Goal: Task Accomplishment & Management: Manage account settings

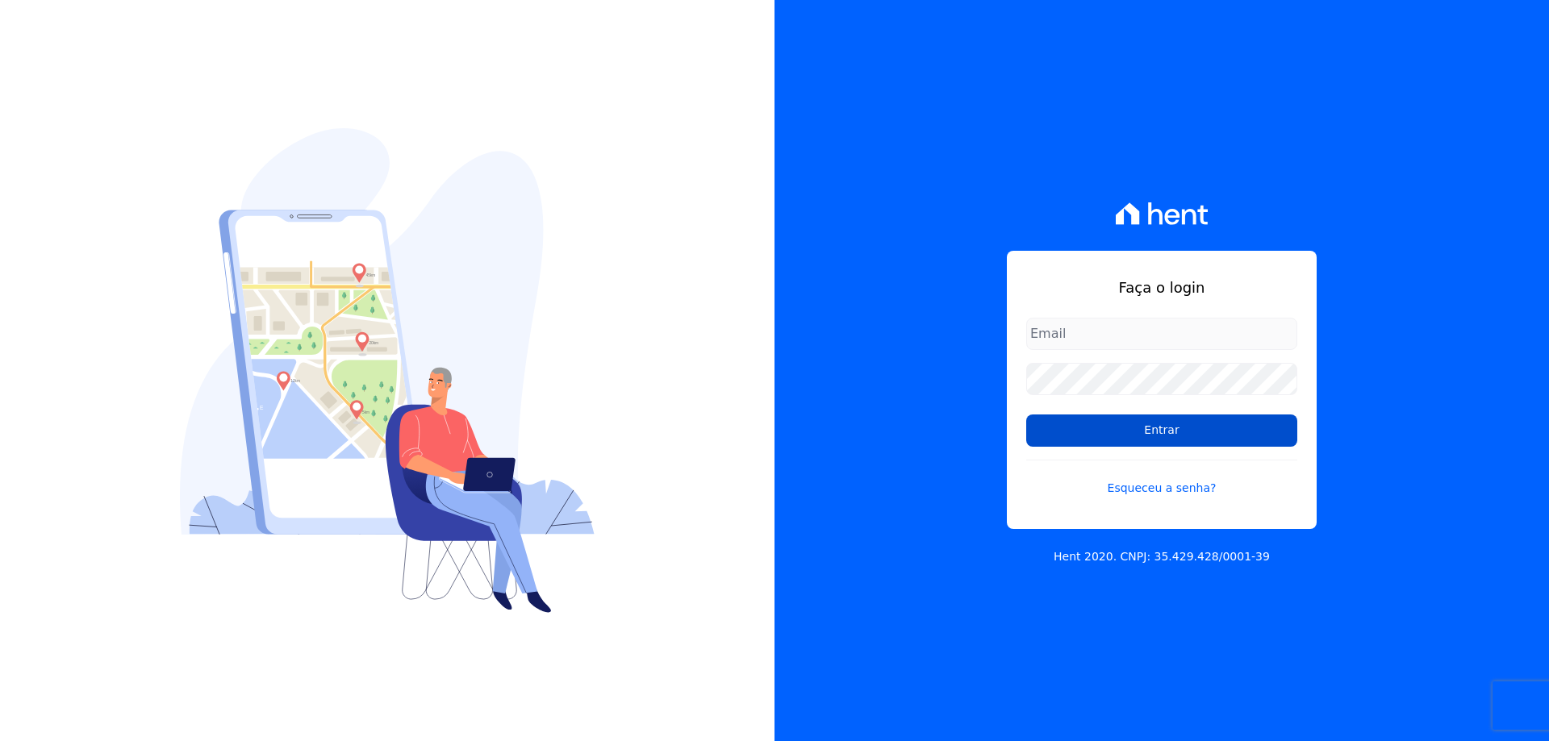
type input "financeiro@gedecon.com.br"
click at [1134, 425] on input "Entrar" at bounding box center [1161, 431] width 271 height 32
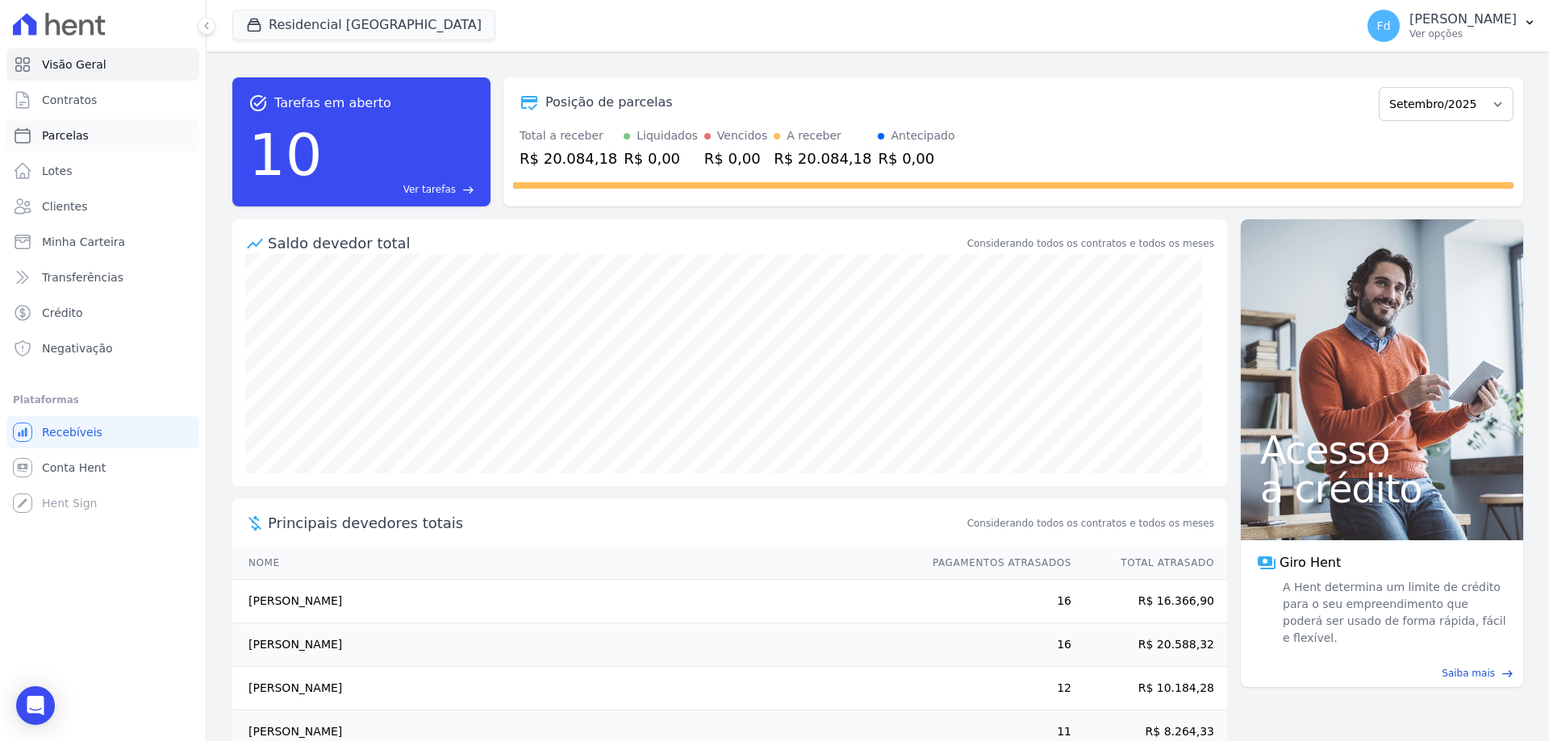
click at [83, 131] on span "Parcelas" at bounding box center [65, 135] width 47 height 16
select select
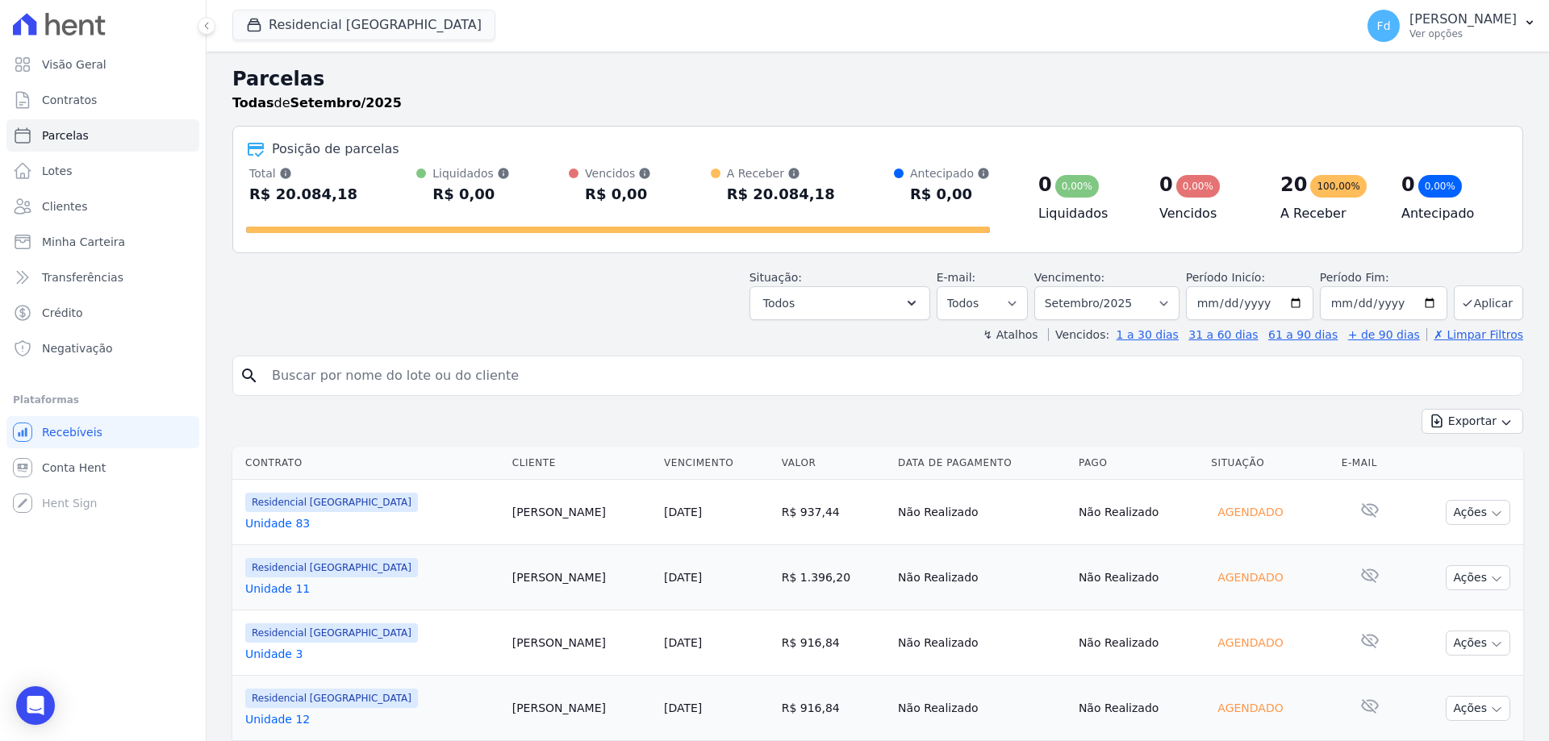
scroll to position [242, 0]
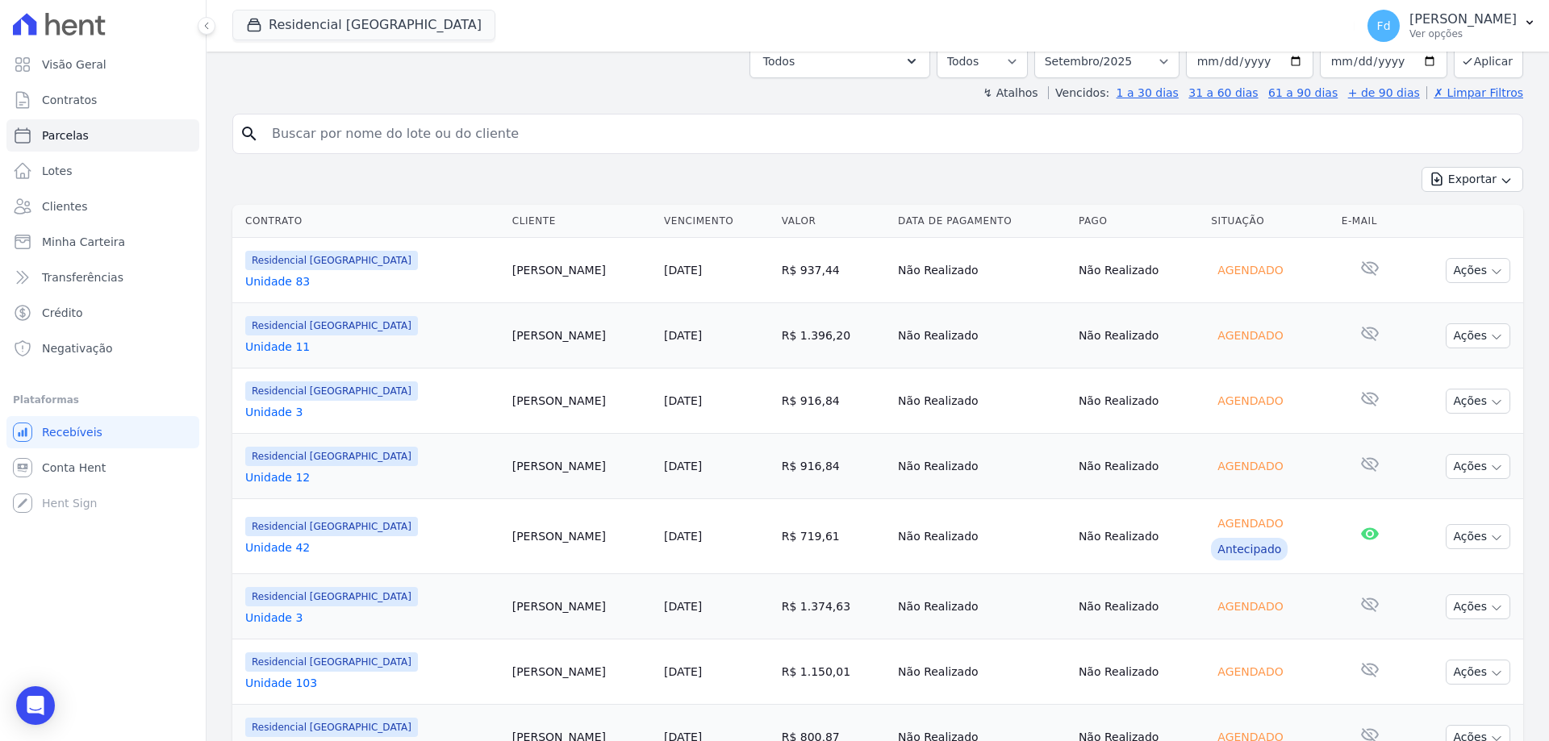
click at [273, 280] on link "Unidade 83" at bounding box center [372, 281] width 254 height 16
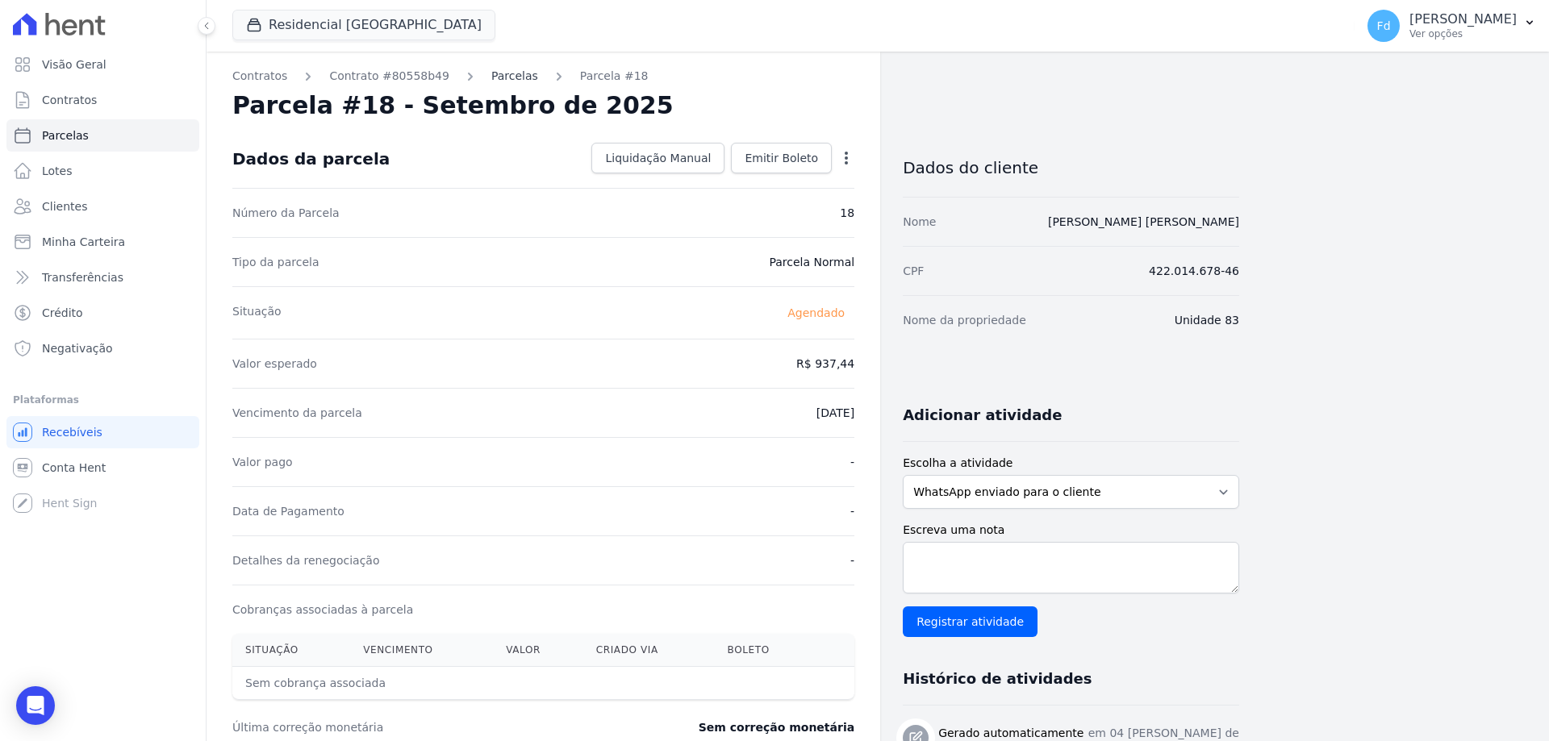
click at [511, 73] on link "Parcelas" at bounding box center [514, 76] width 47 height 17
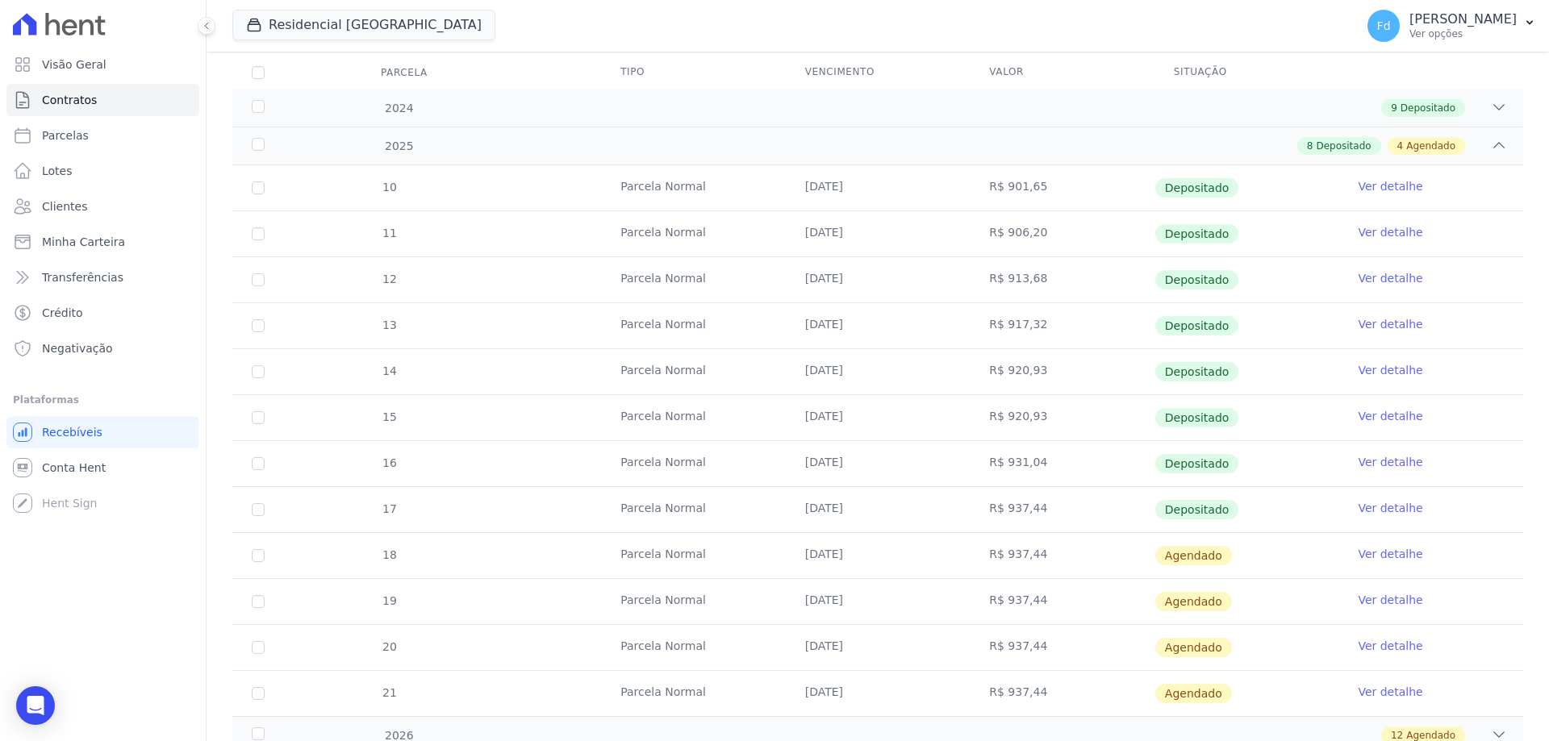
scroll to position [312, 0]
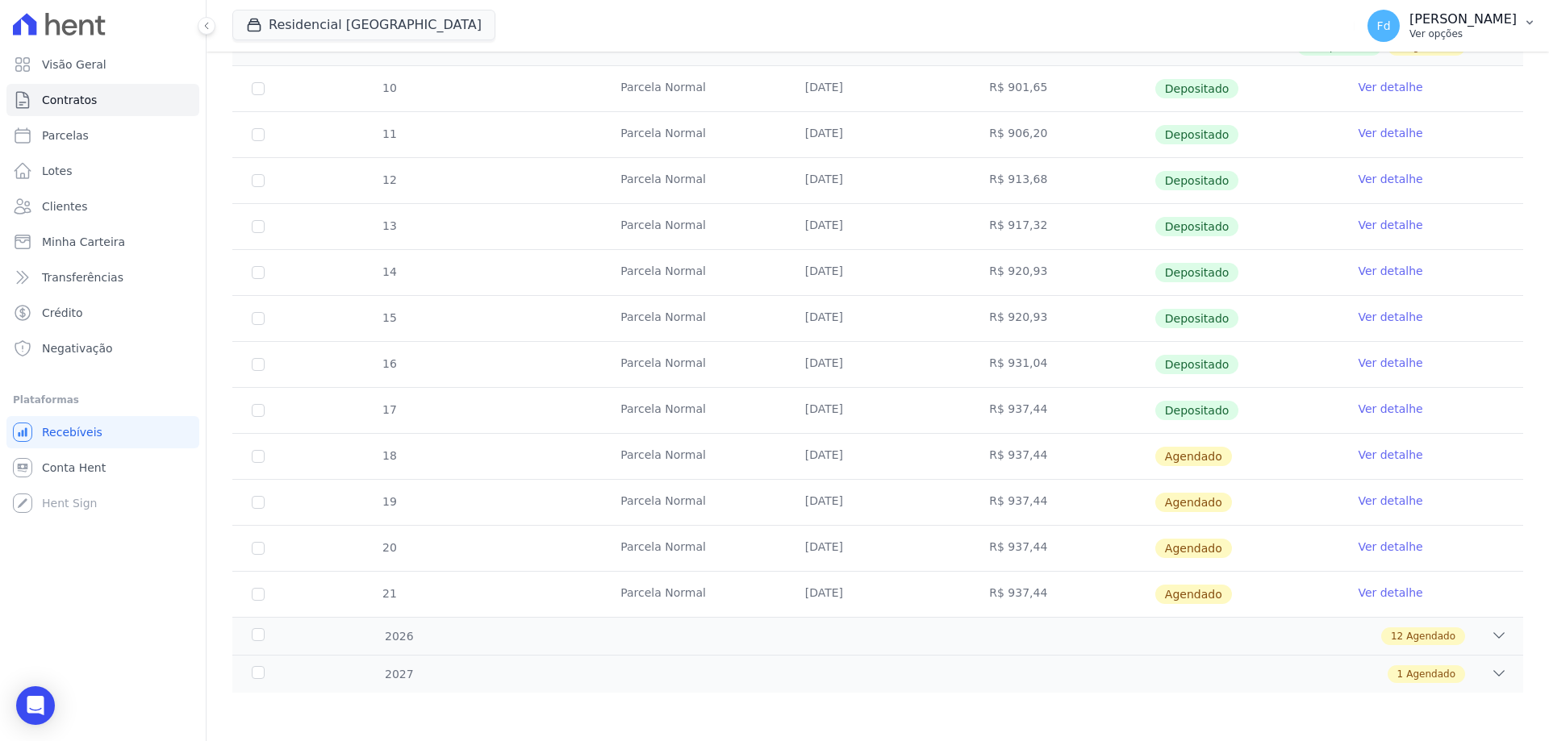
click at [1435, 34] on p "Ver opções" at bounding box center [1462, 33] width 107 height 13
click at [1420, 143] on link "Importar remessas" at bounding box center [1445, 141] width 207 height 29
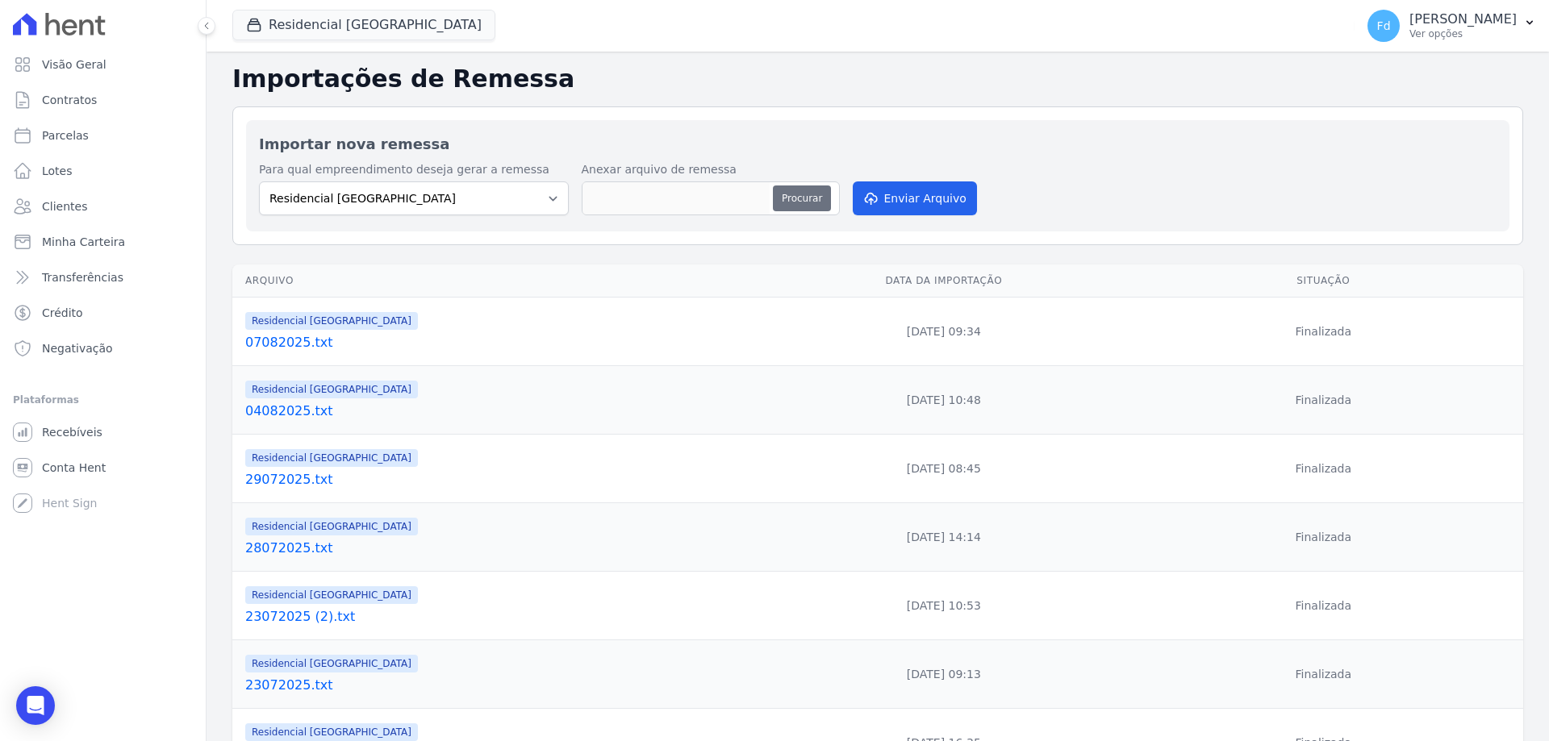
click at [798, 200] on button "Procurar" at bounding box center [802, 199] width 58 height 26
type input "02092025.txt"
click at [924, 198] on button "Enviar Arquivo" at bounding box center [915, 198] width 124 height 34
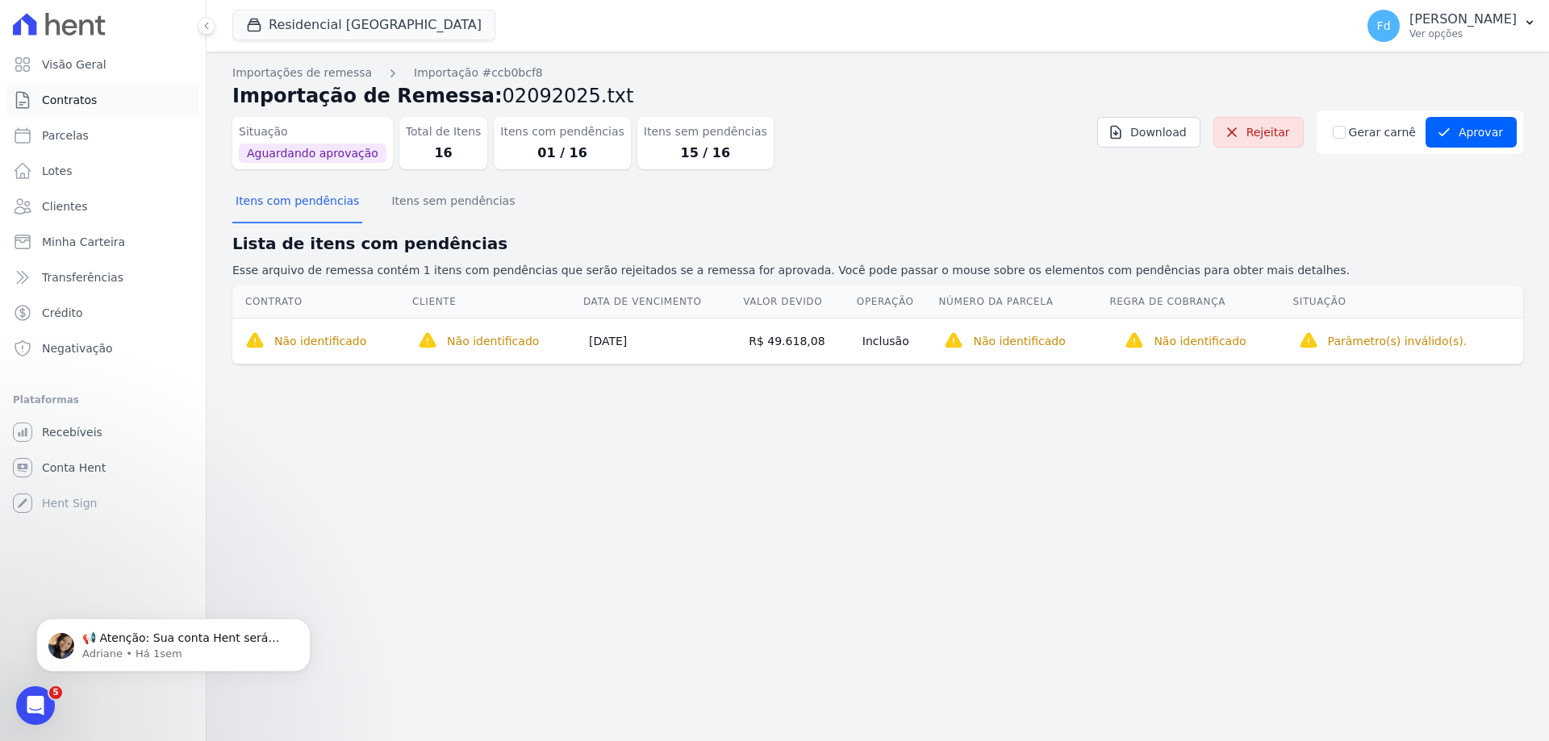
click at [65, 97] on span "Contratos" at bounding box center [69, 100] width 55 height 16
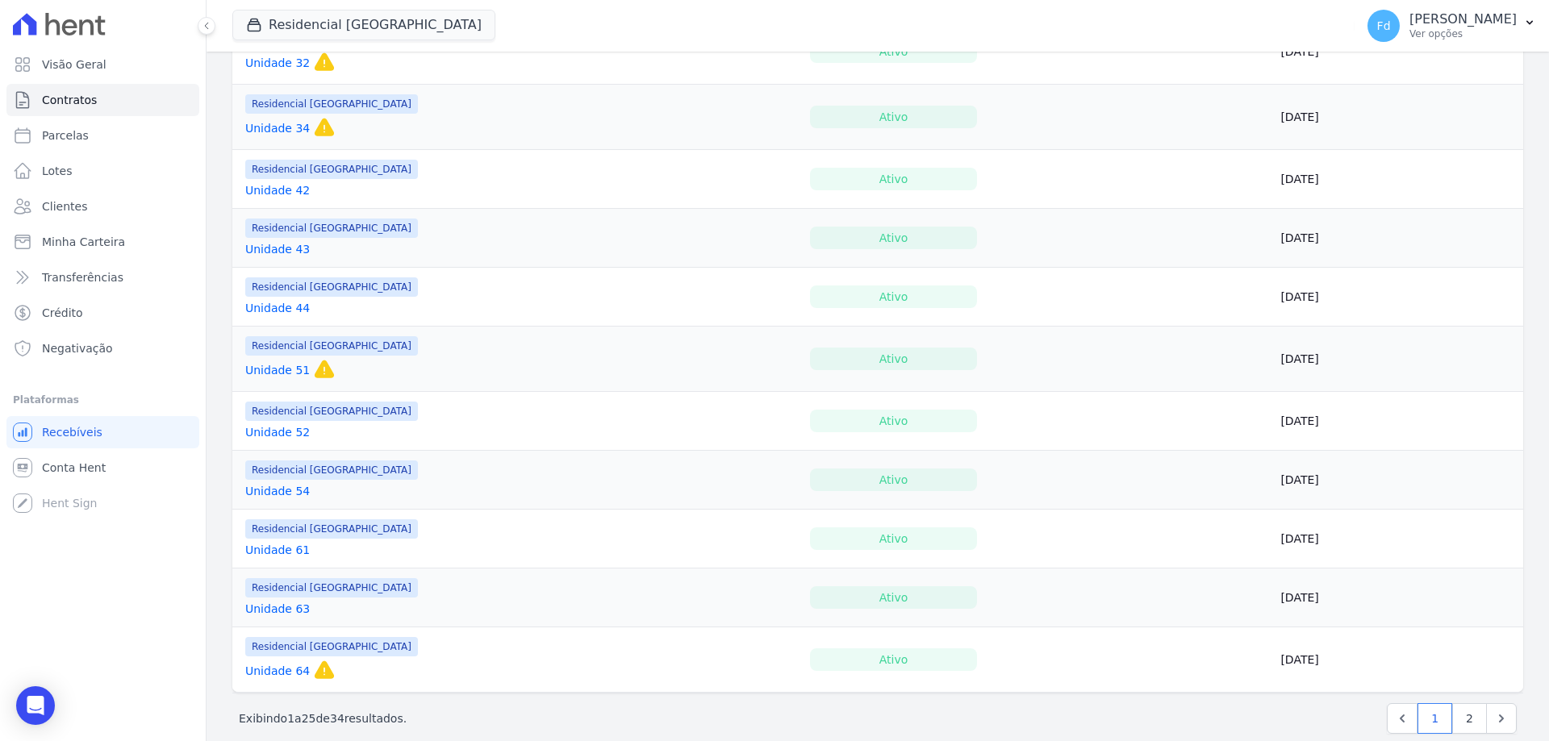
scroll to position [1151, 0]
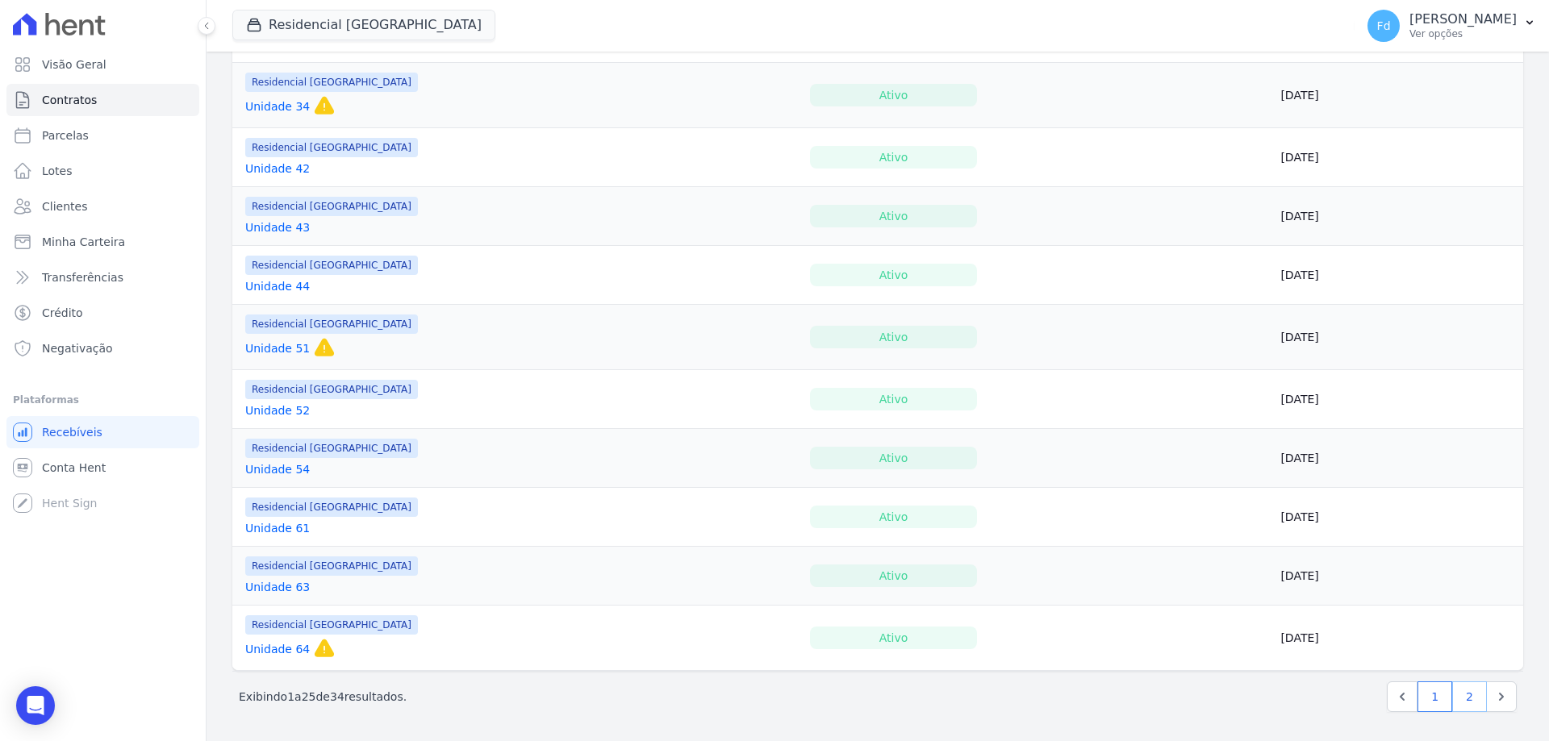
click at [1462, 700] on link "2" at bounding box center [1469, 697] width 35 height 31
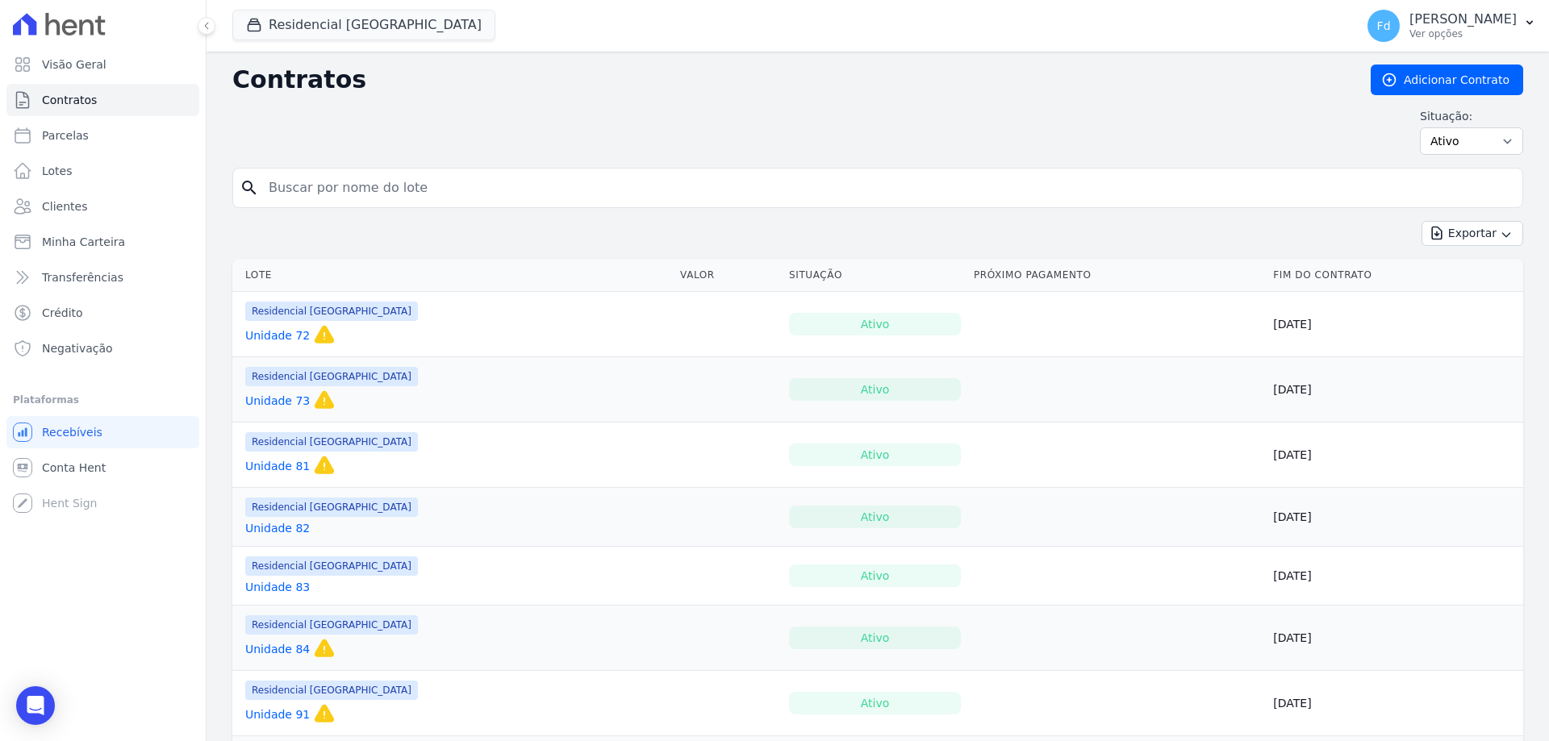
click at [295, 586] on link "Unidade 83" at bounding box center [277, 587] width 65 height 16
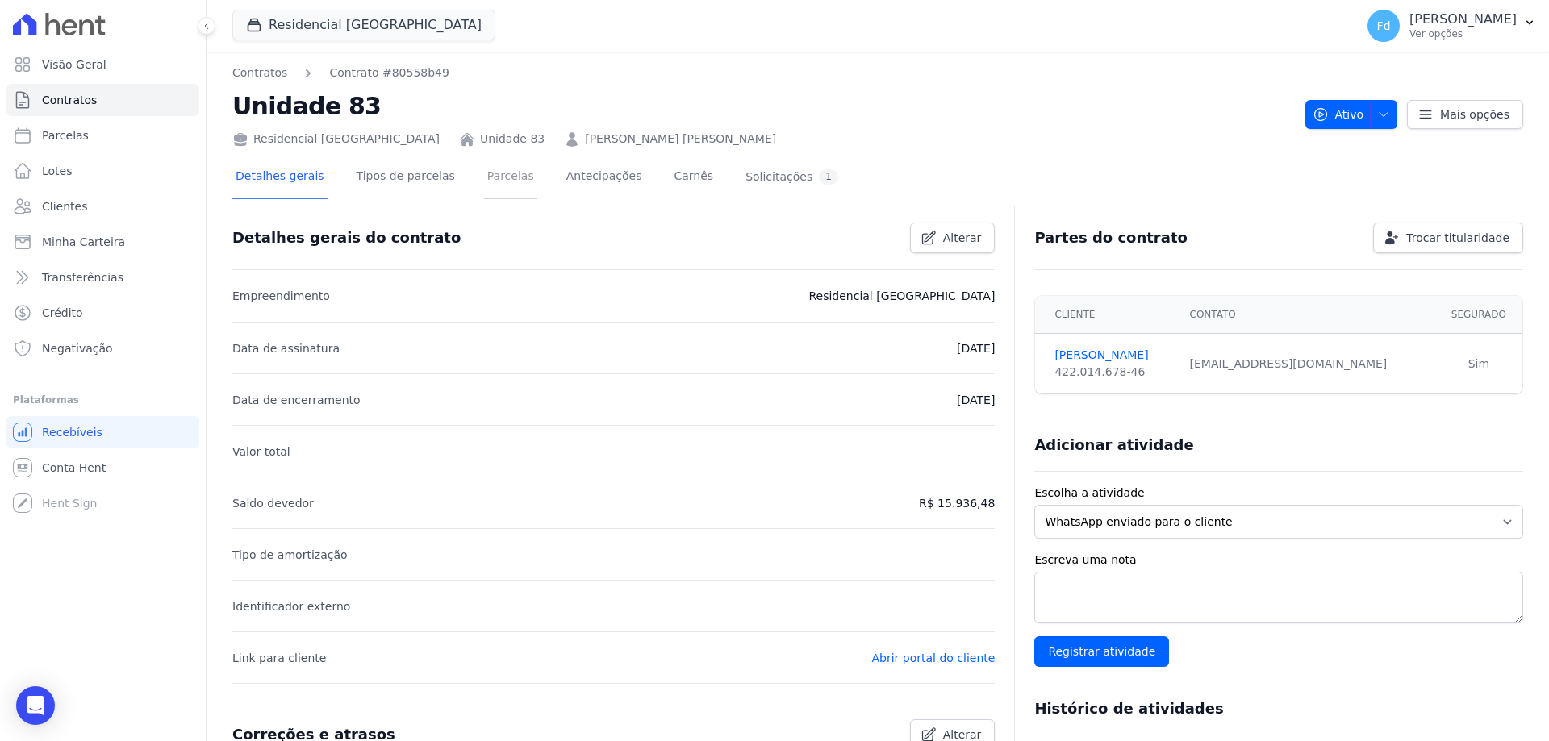
click at [484, 173] on link "Parcelas" at bounding box center [510, 177] width 53 height 43
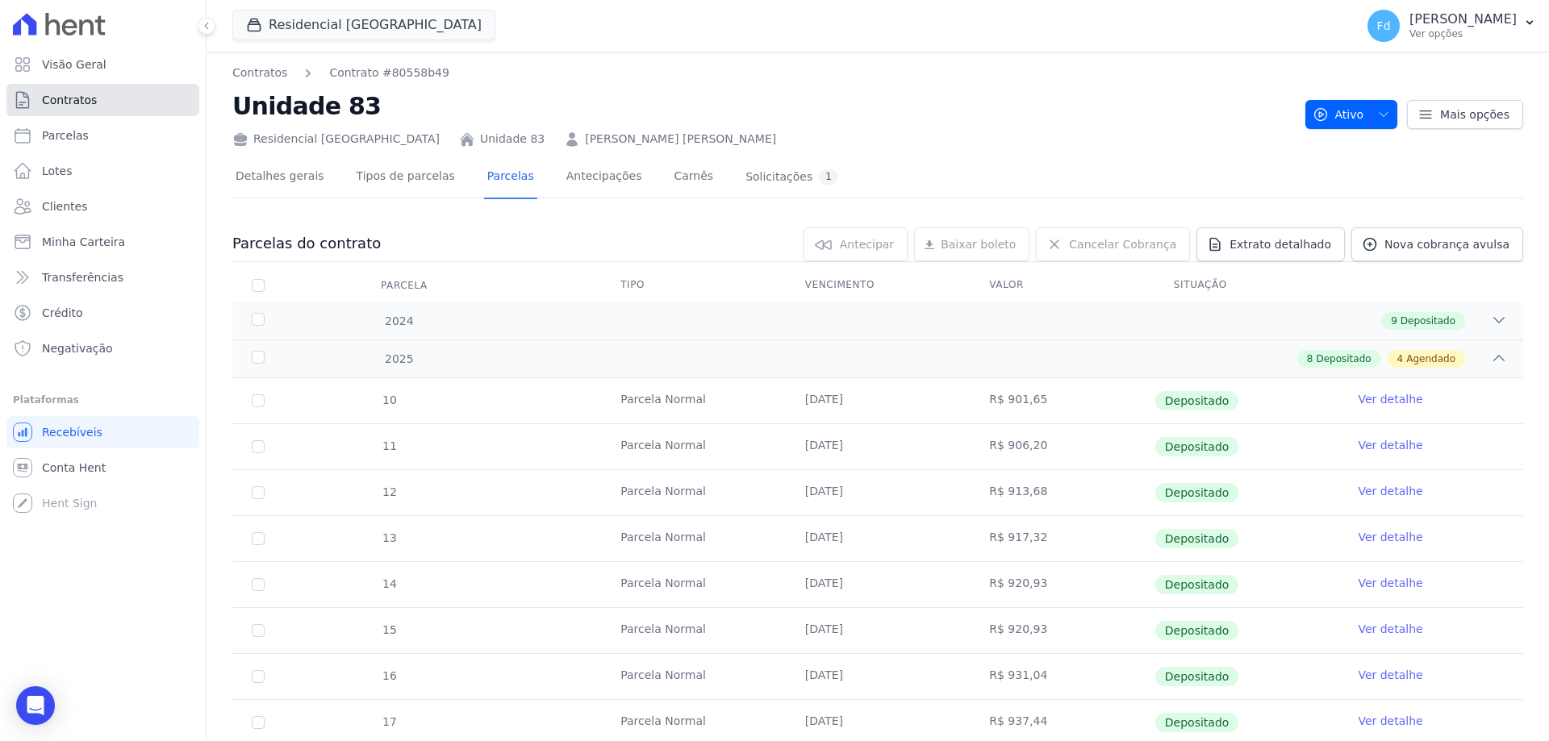
click at [110, 98] on link "Contratos" at bounding box center [102, 100] width 193 height 32
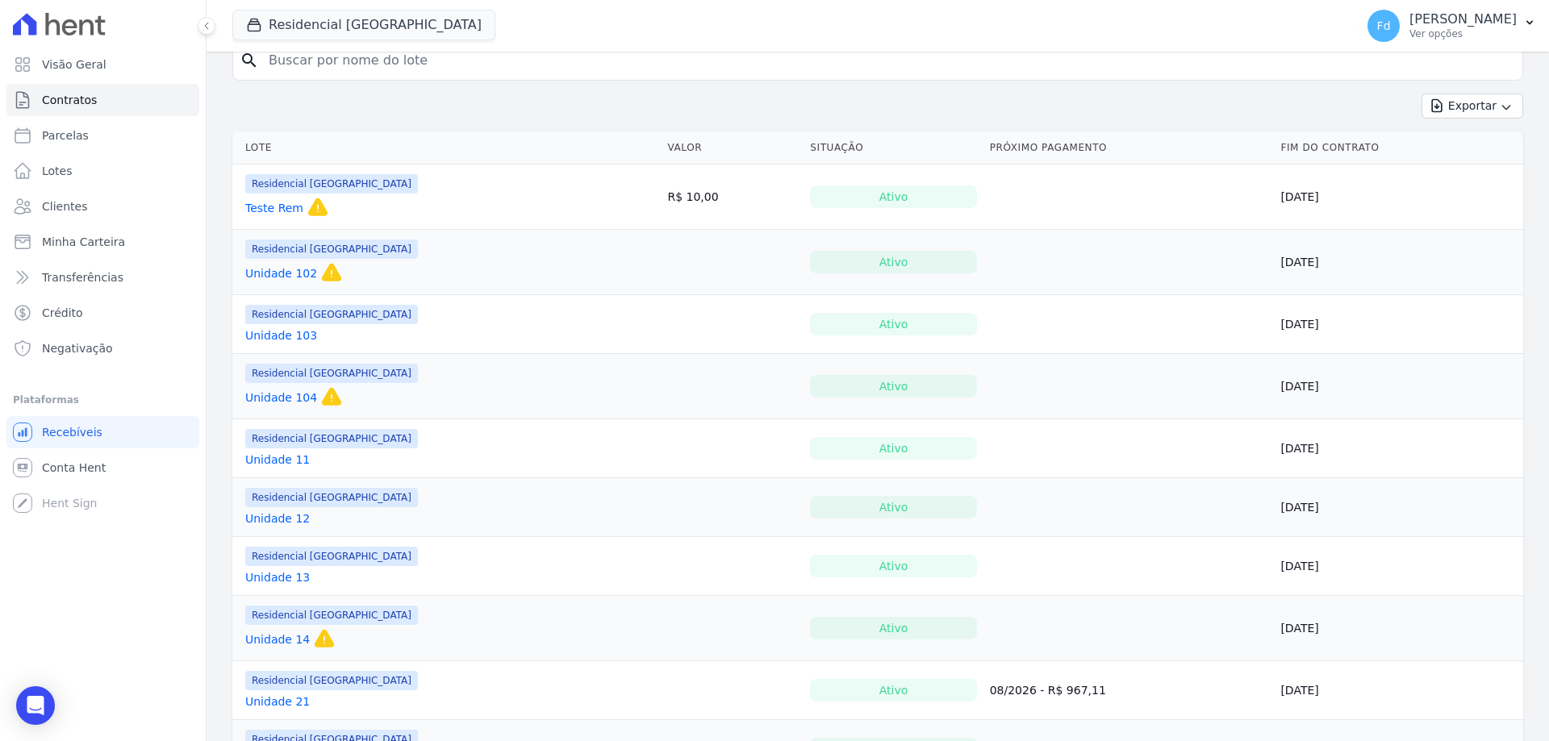
scroll to position [323, 0]
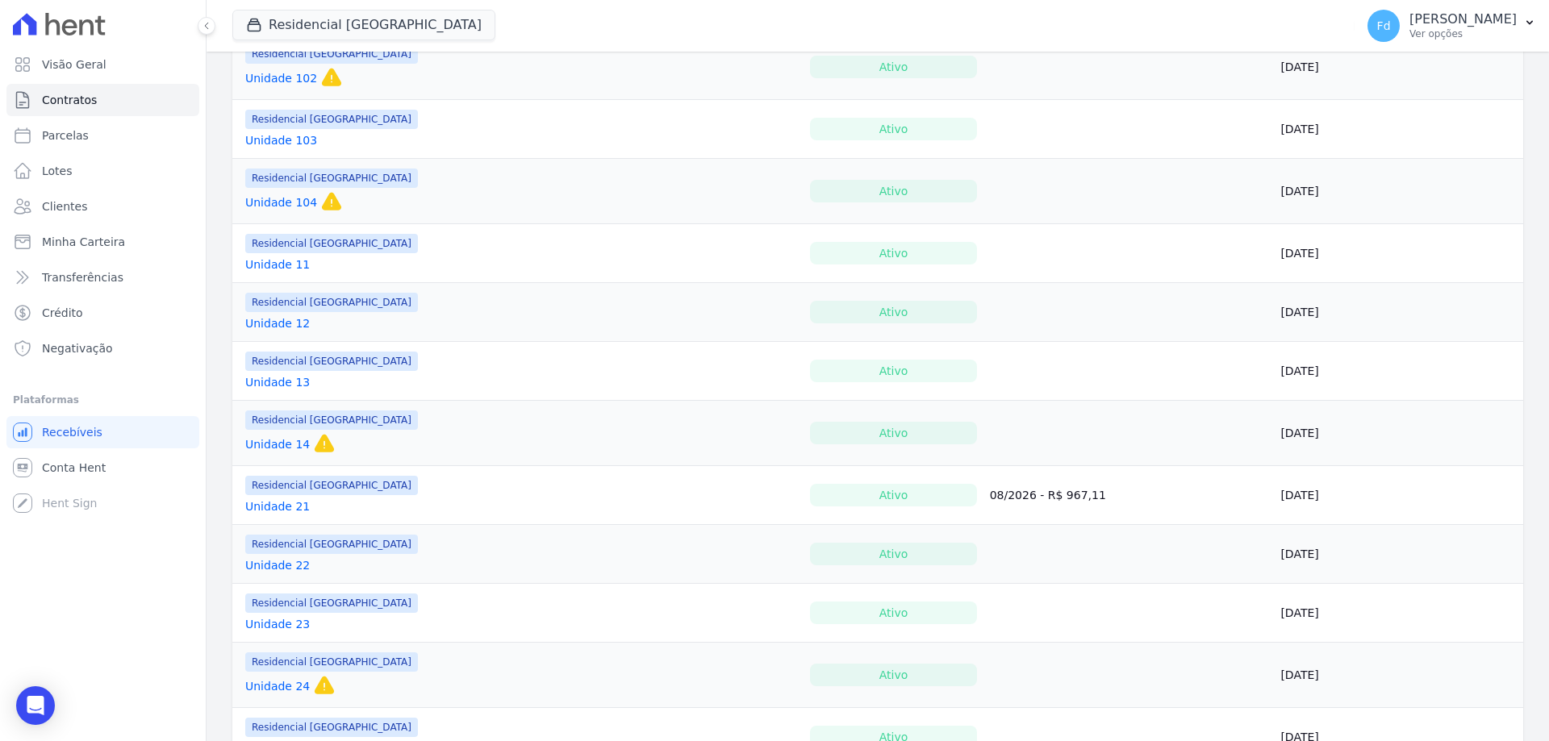
click at [265, 383] on link "Unidade 13" at bounding box center [277, 382] width 65 height 16
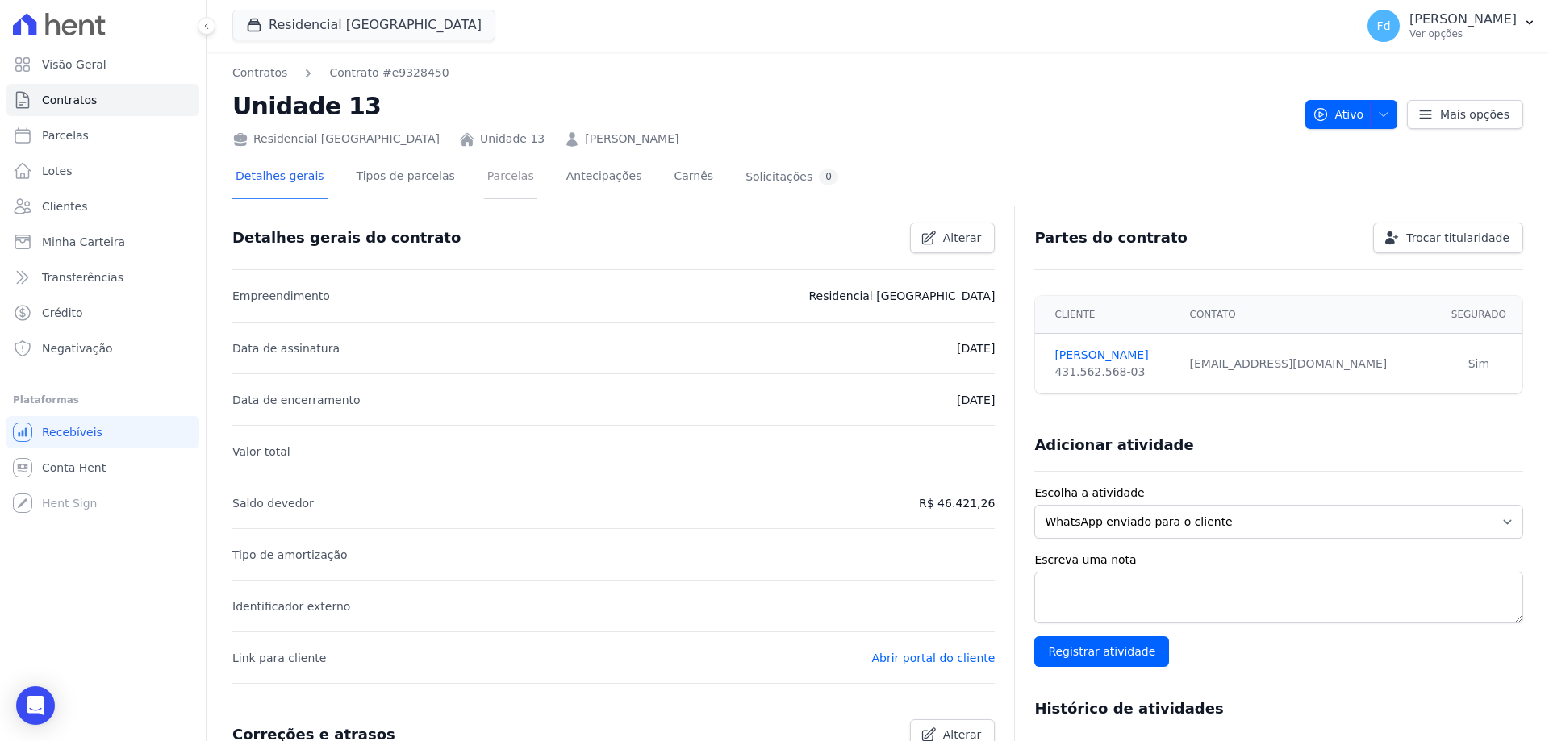
click at [484, 174] on link "Parcelas" at bounding box center [510, 177] width 53 height 43
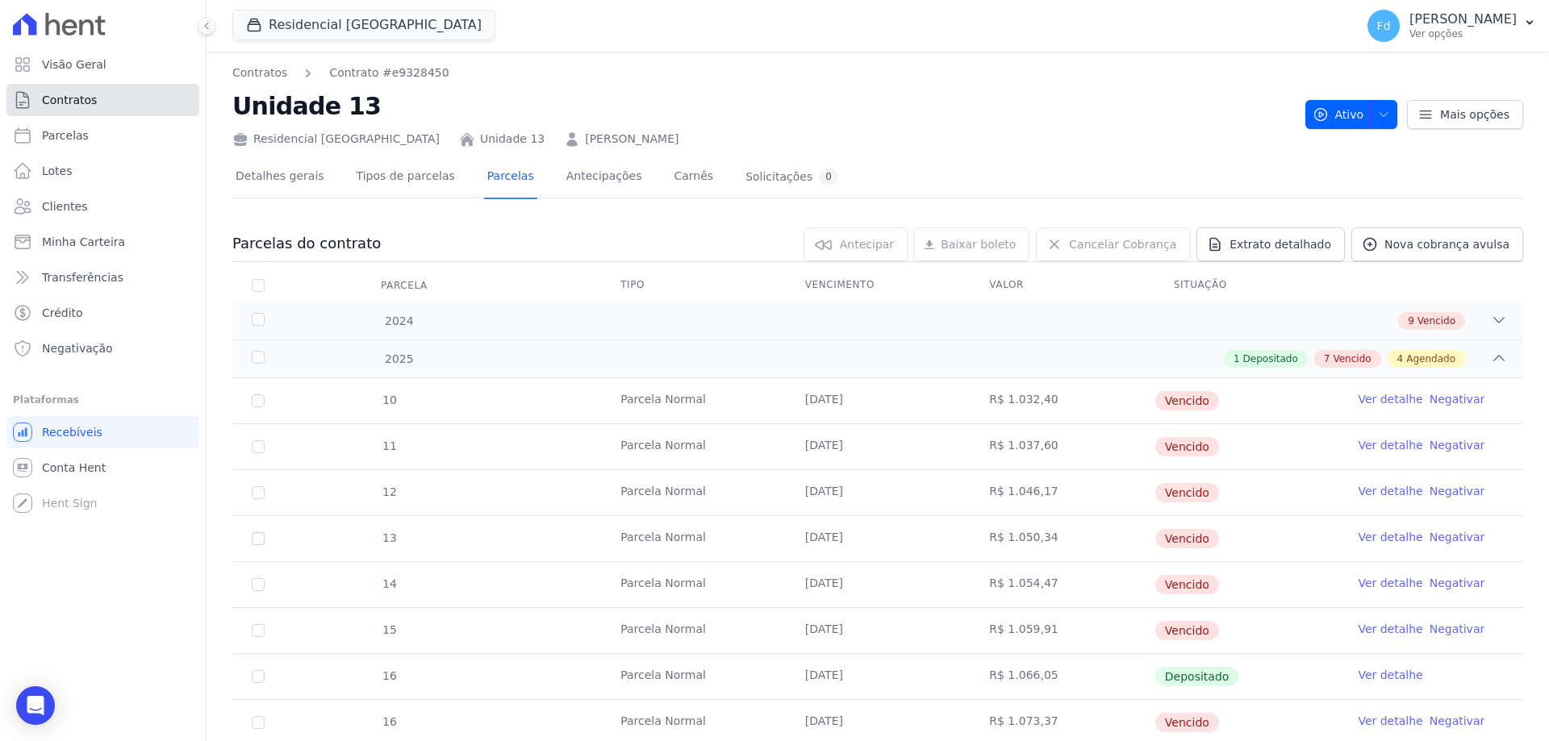
click at [119, 94] on link "Contratos" at bounding box center [102, 100] width 193 height 32
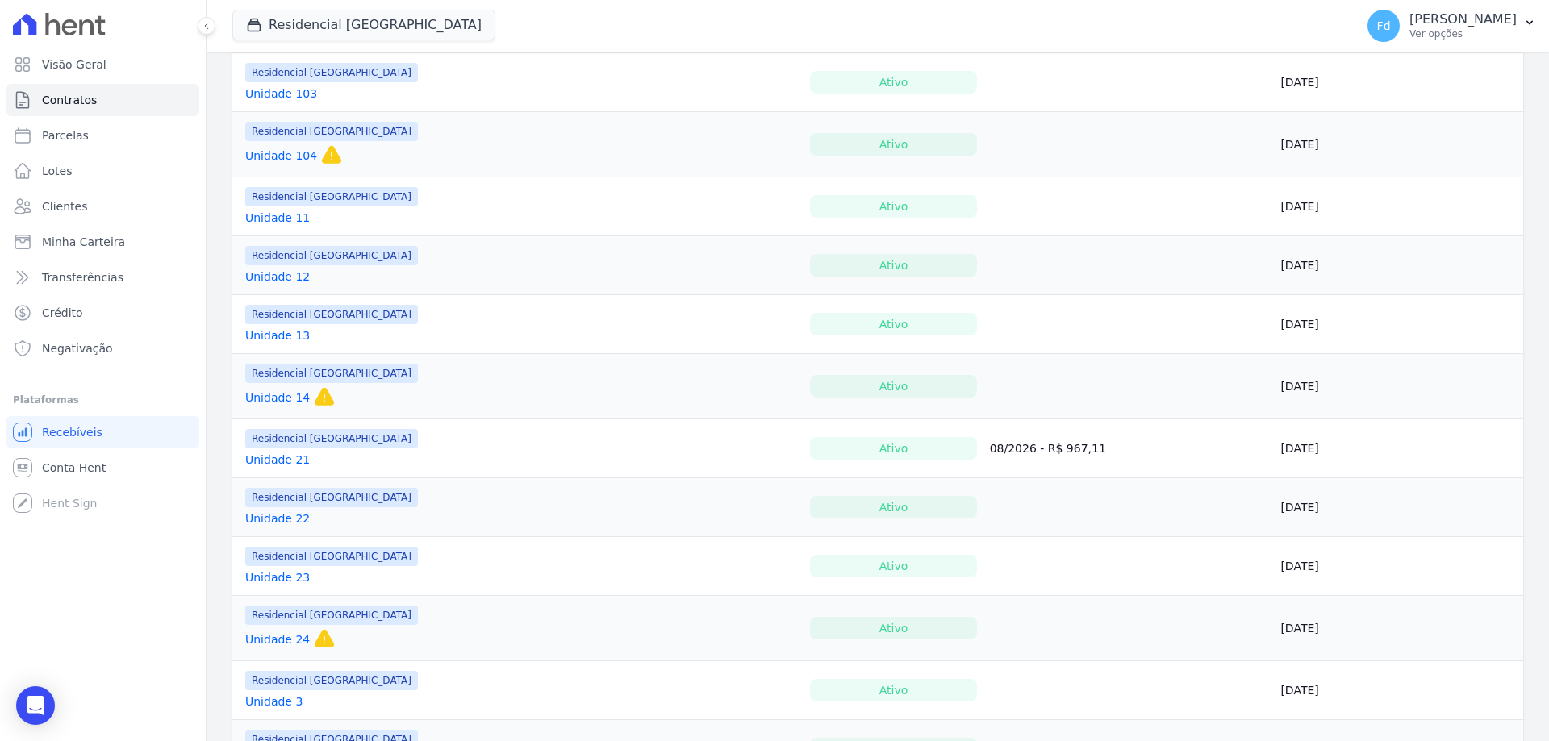
scroll to position [403, 0]
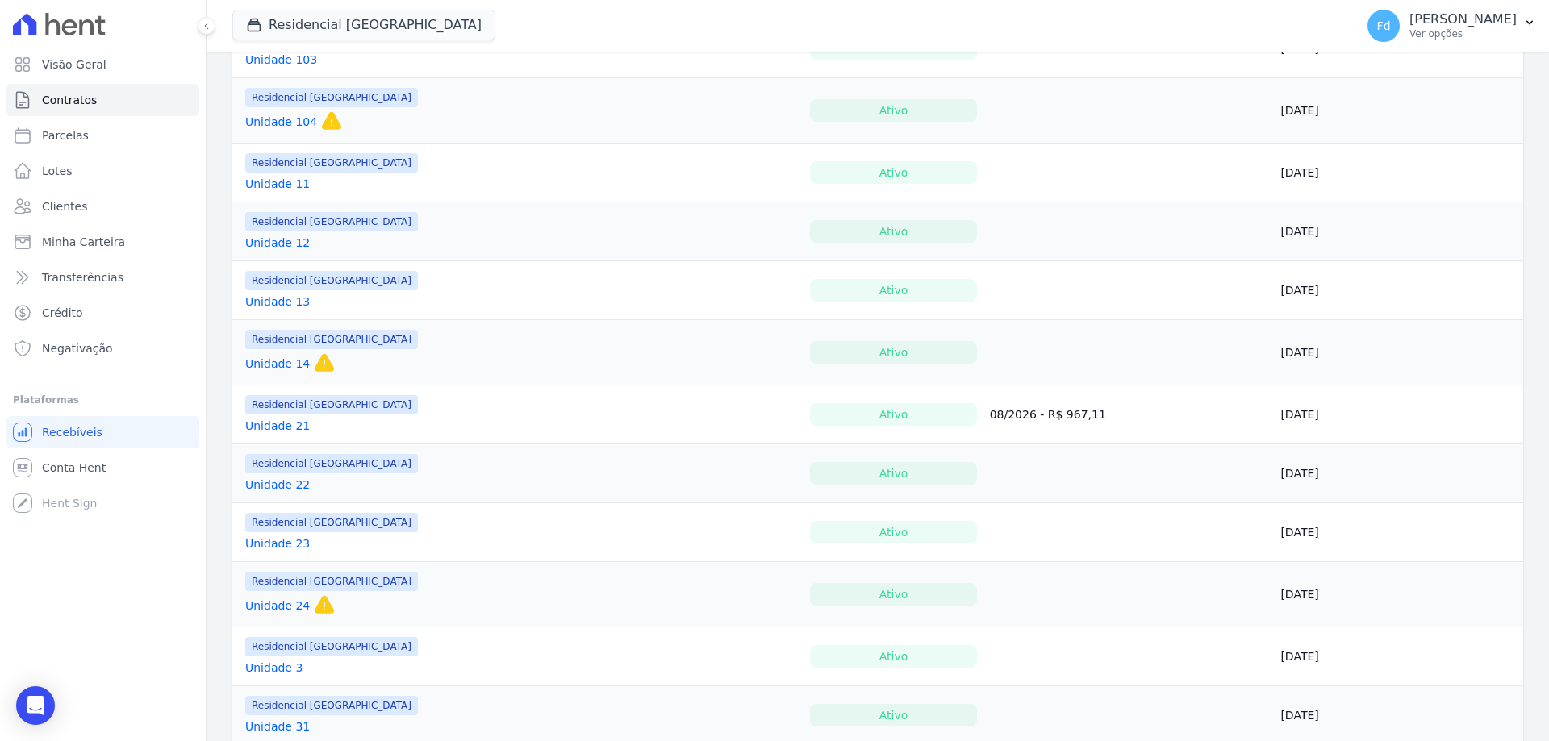
click at [295, 490] on link "Unidade 22" at bounding box center [277, 485] width 65 height 16
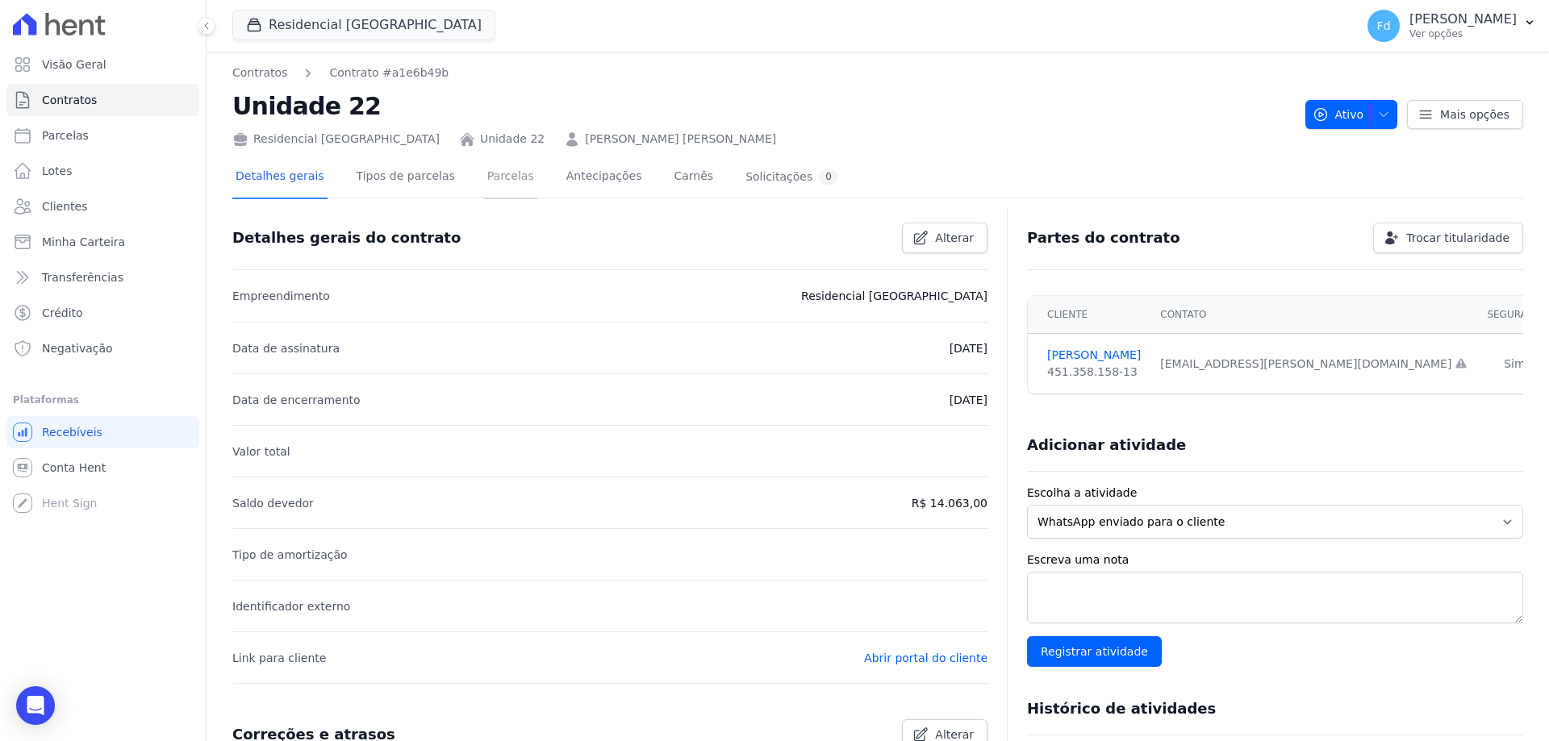
click at [490, 190] on link "Parcelas" at bounding box center [510, 177] width 53 height 43
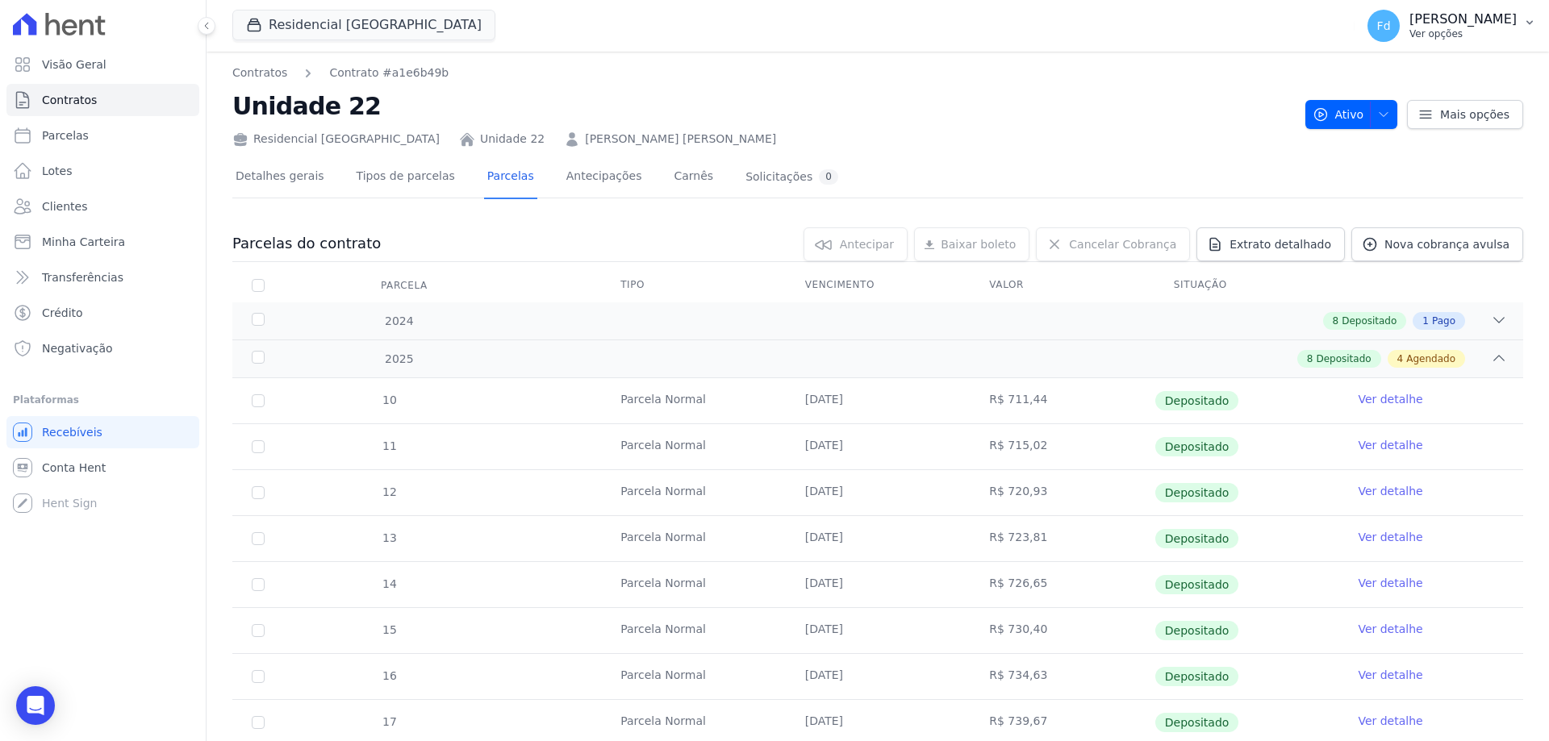
click at [1454, 39] on p "Ver opções" at bounding box center [1462, 33] width 107 height 13
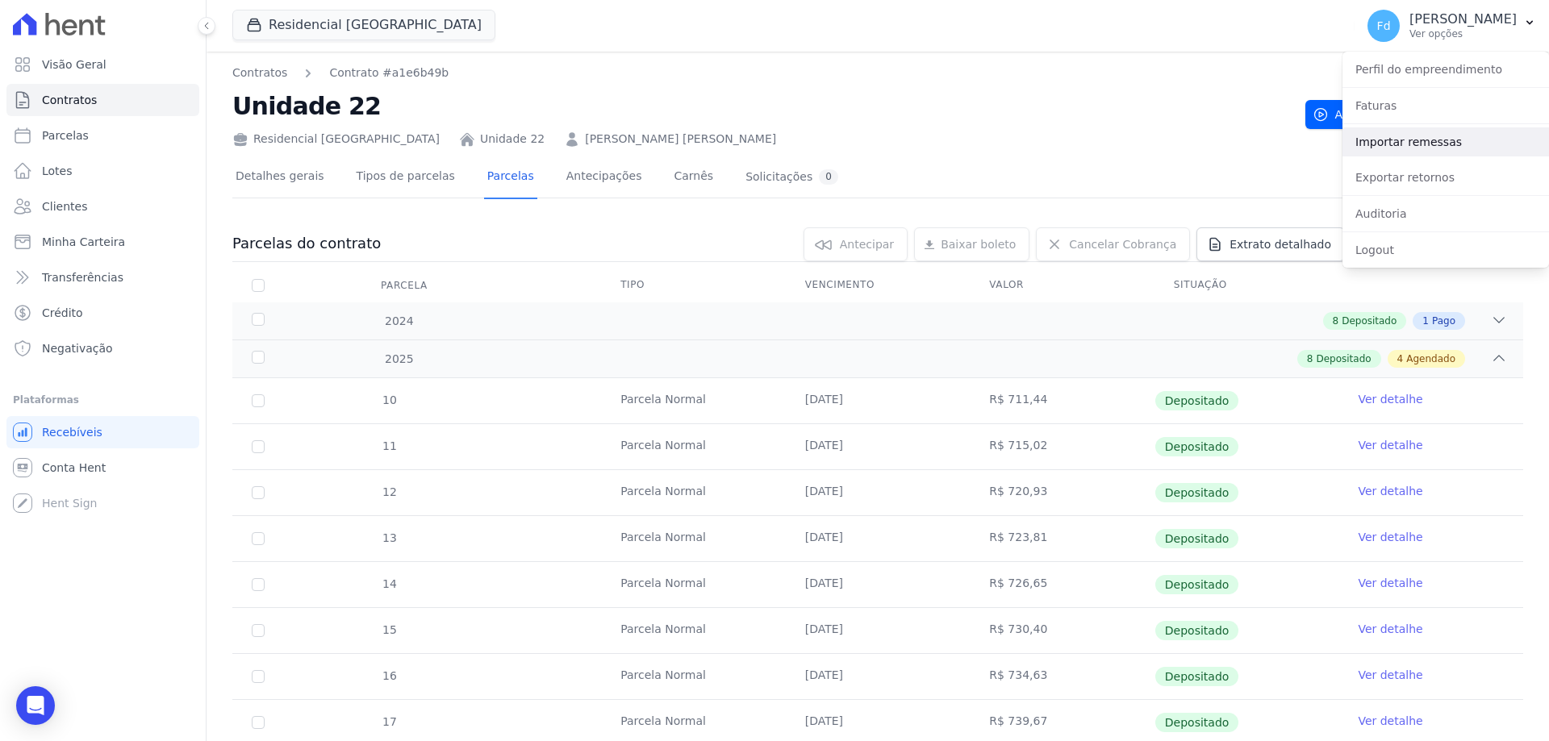
click at [1429, 144] on link "Importar remessas" at bounding box center [1445, 141] width 207 height 29
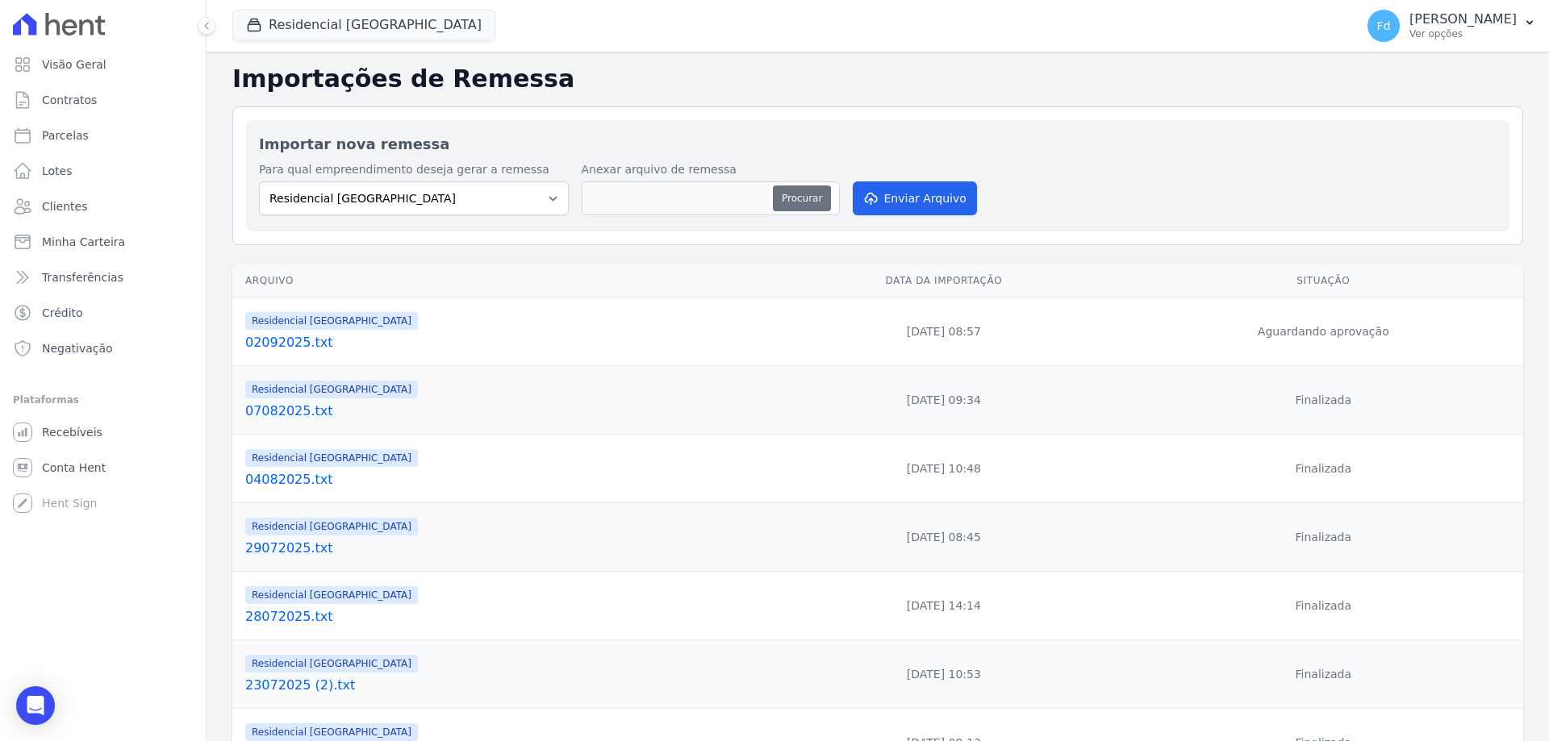
click at [809, 202] on button "Procurar" at bounding box center [802, 199] width 58 height 26
type input "02092025 (2).txt"
click at [907, 196] on button "Enviar Arquivo" at bounding box center [915, 198] width 124 height 34
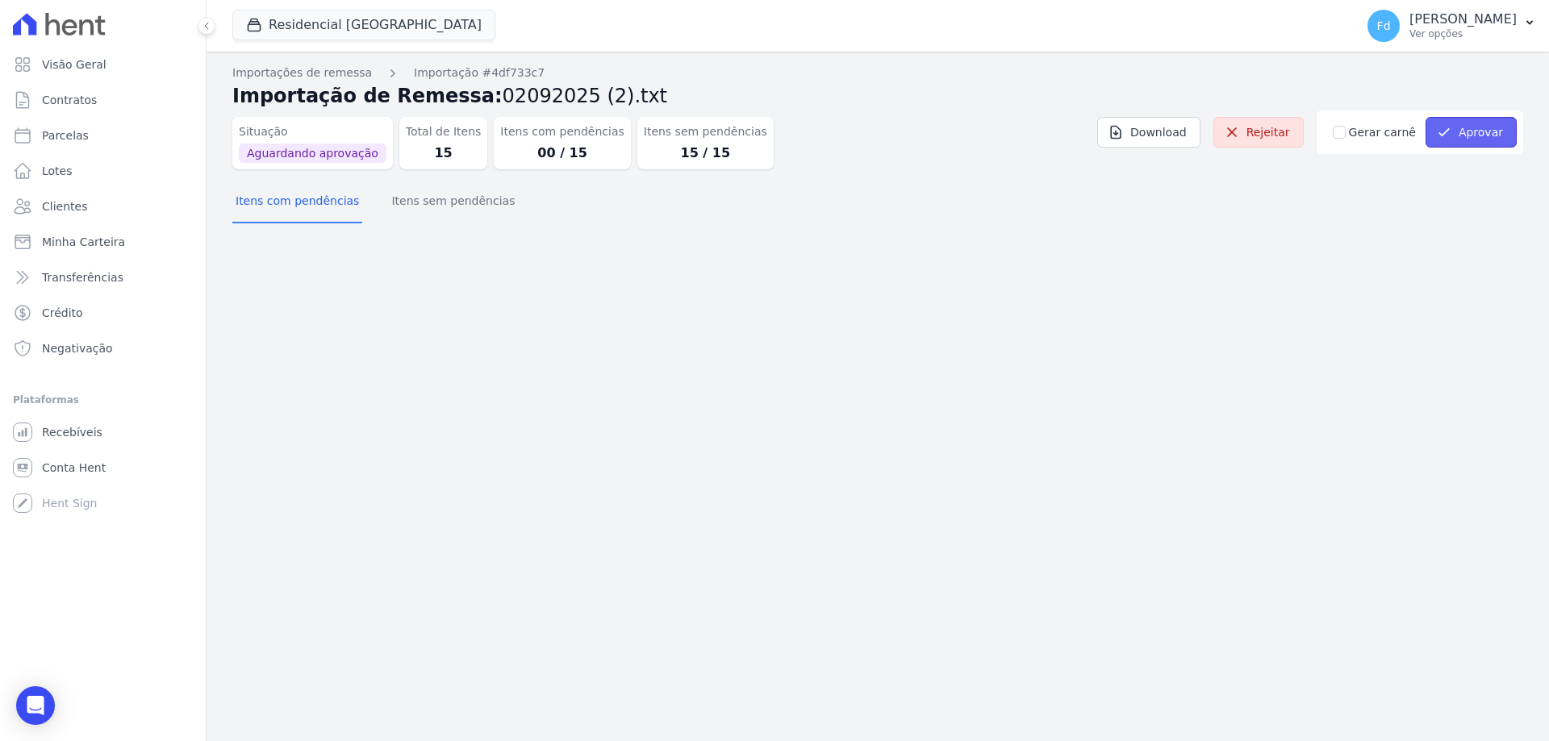
click at [1462, 141] on button "Aprovar" at bounding box center [1470, 132] width 91 height 31
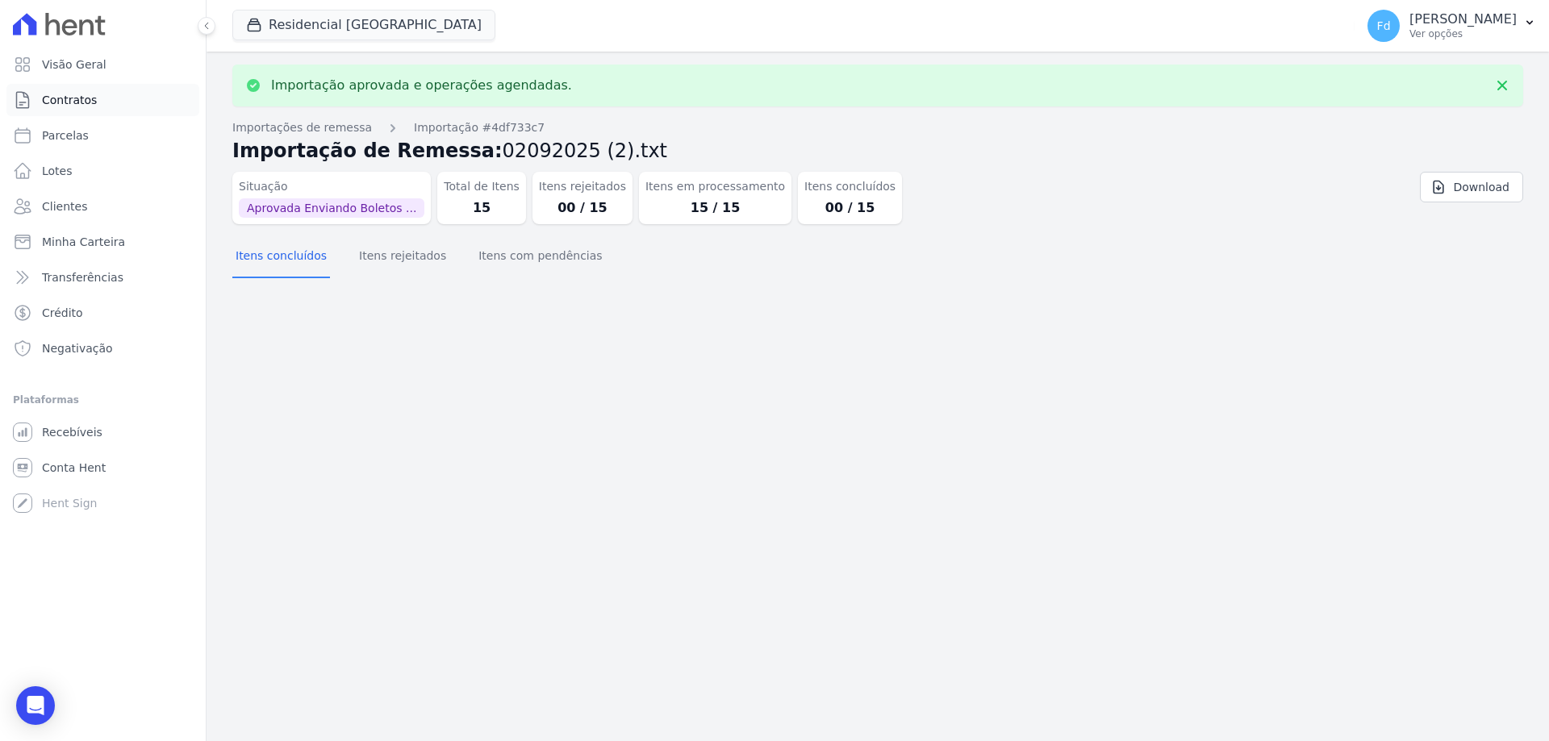
click at [83, 105] on span "Contratos" at bounding box center [69, 100] width 55 height 16
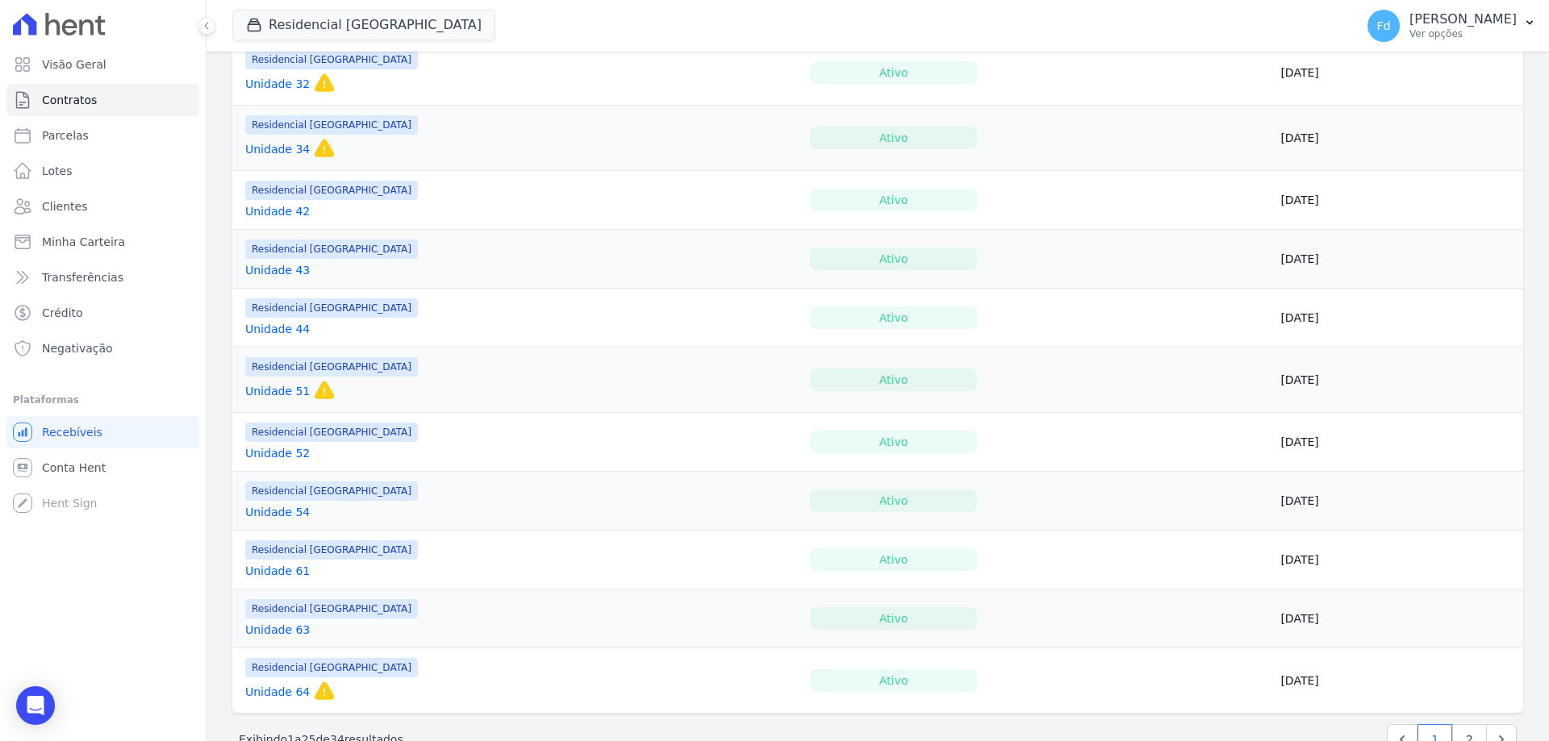
scroll to position [1151, 0]
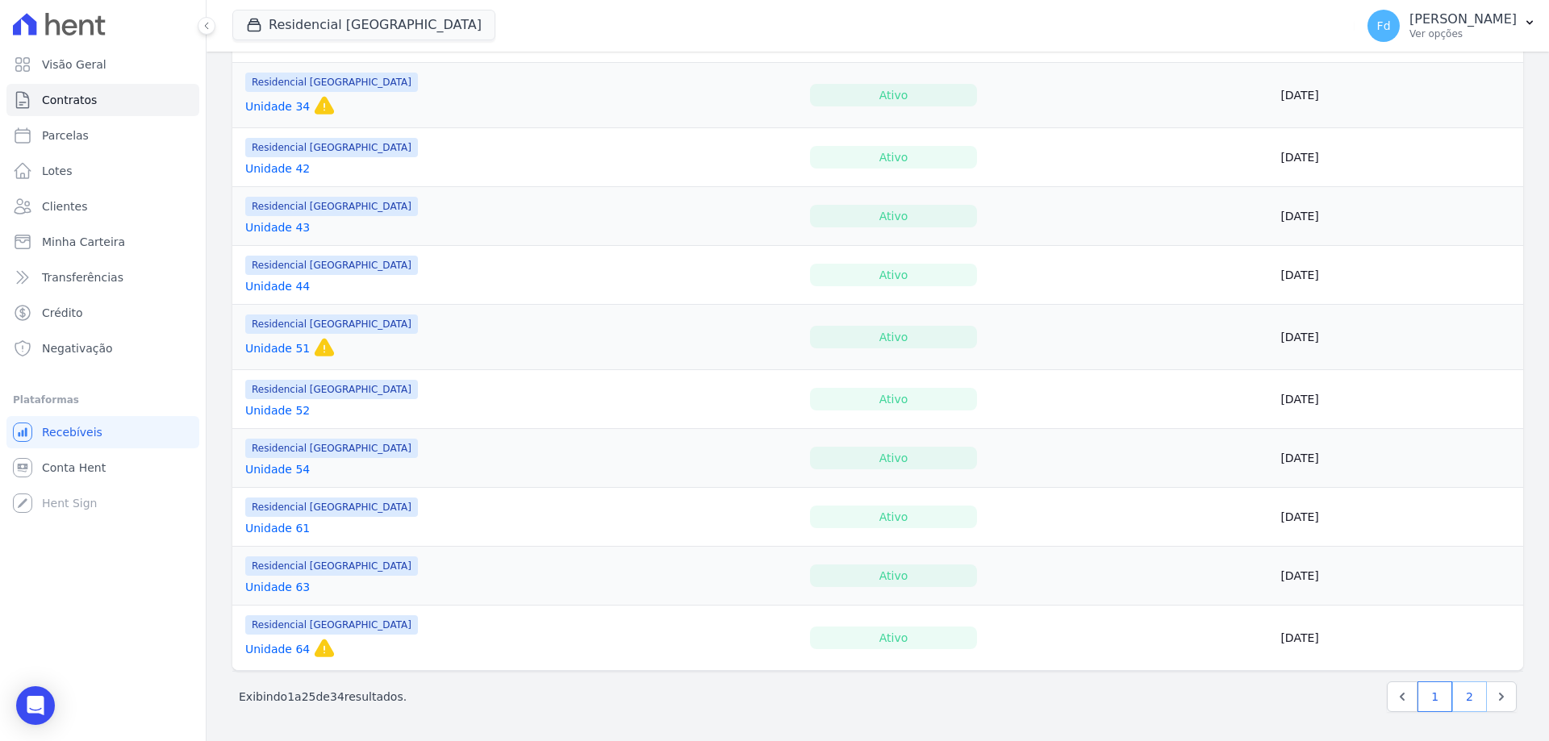
click at [1453, 696] on link "2" at bounding box center [1469, 697] width 35 height 31
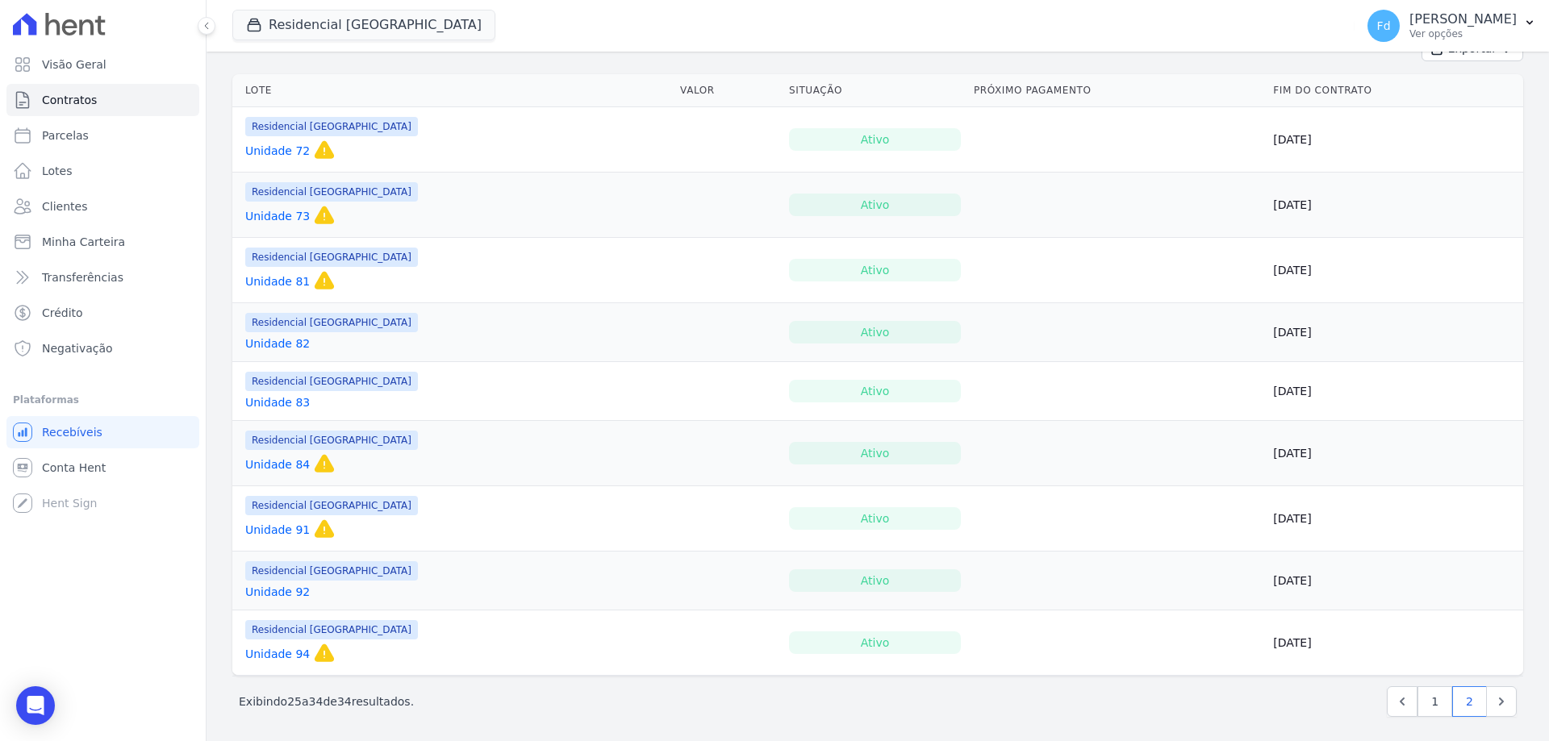
scroll to position [190, 0]
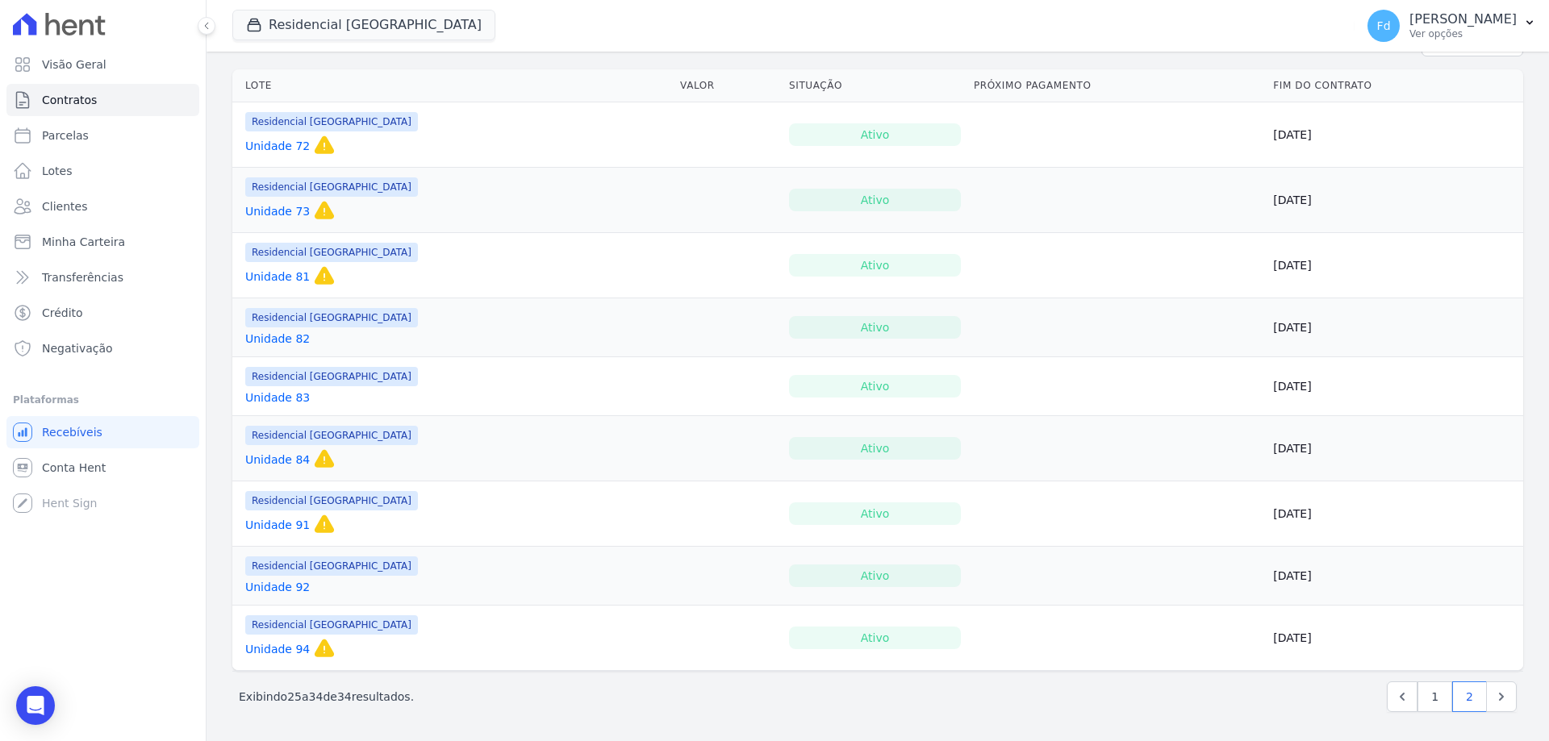
click at [289, 398] on link "Unidade 83" at bounding box center [277, 398] width 65 height 16
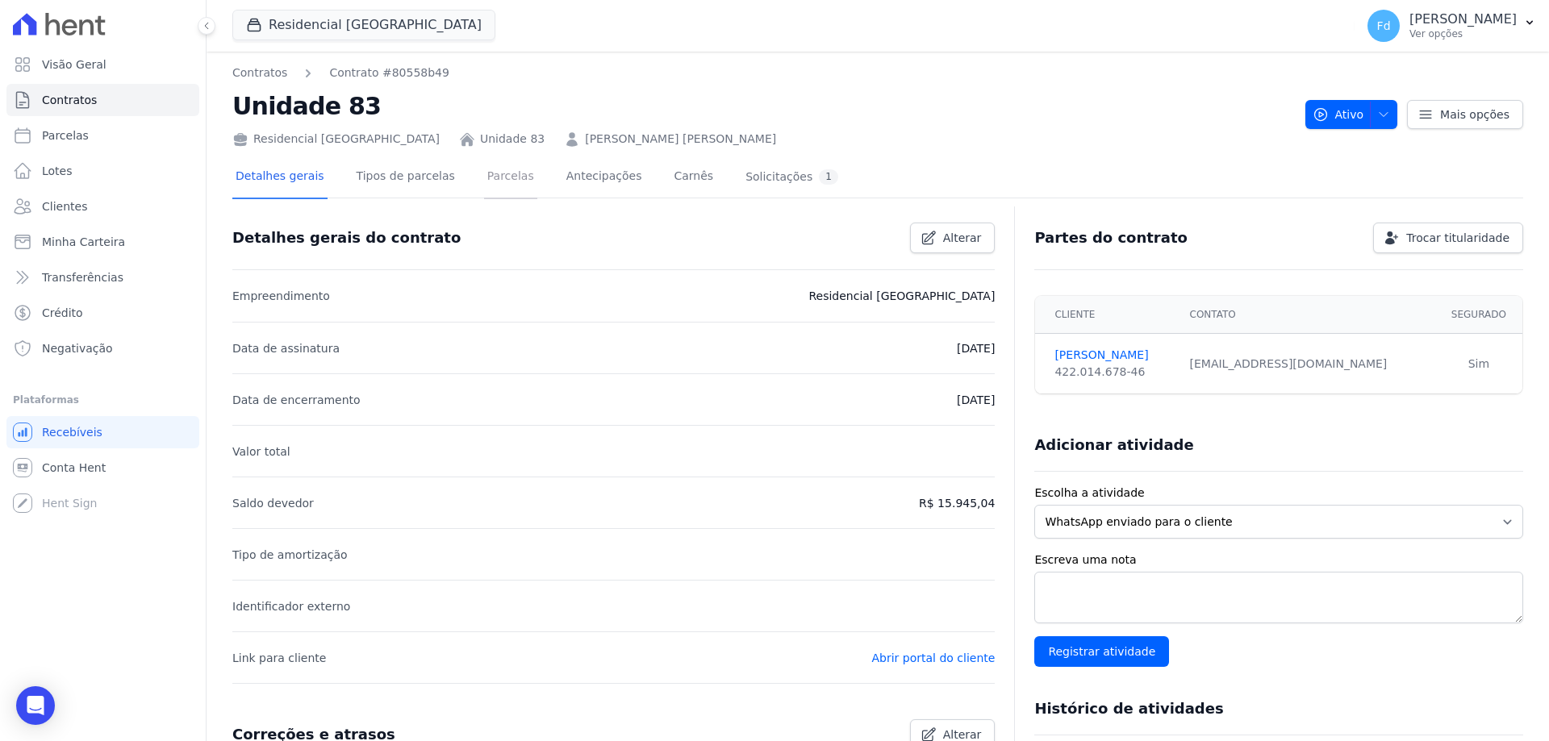
click at [485, 174] on link "Parcelas" at bounding box center [510, 177] width 53 height 43
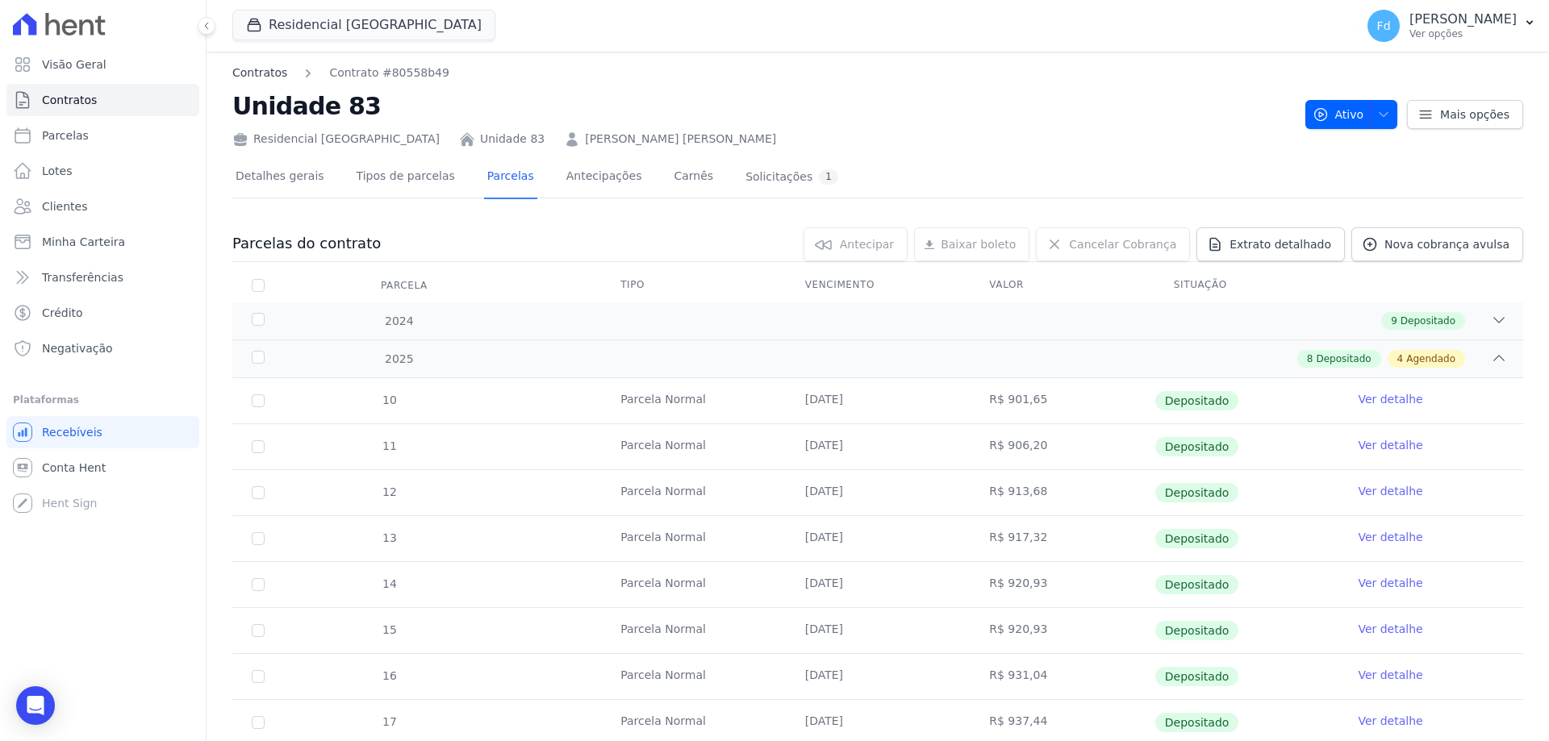
click at [263, 70] on link "Contratos" at bounding box center [259, 73] width 55 height 17
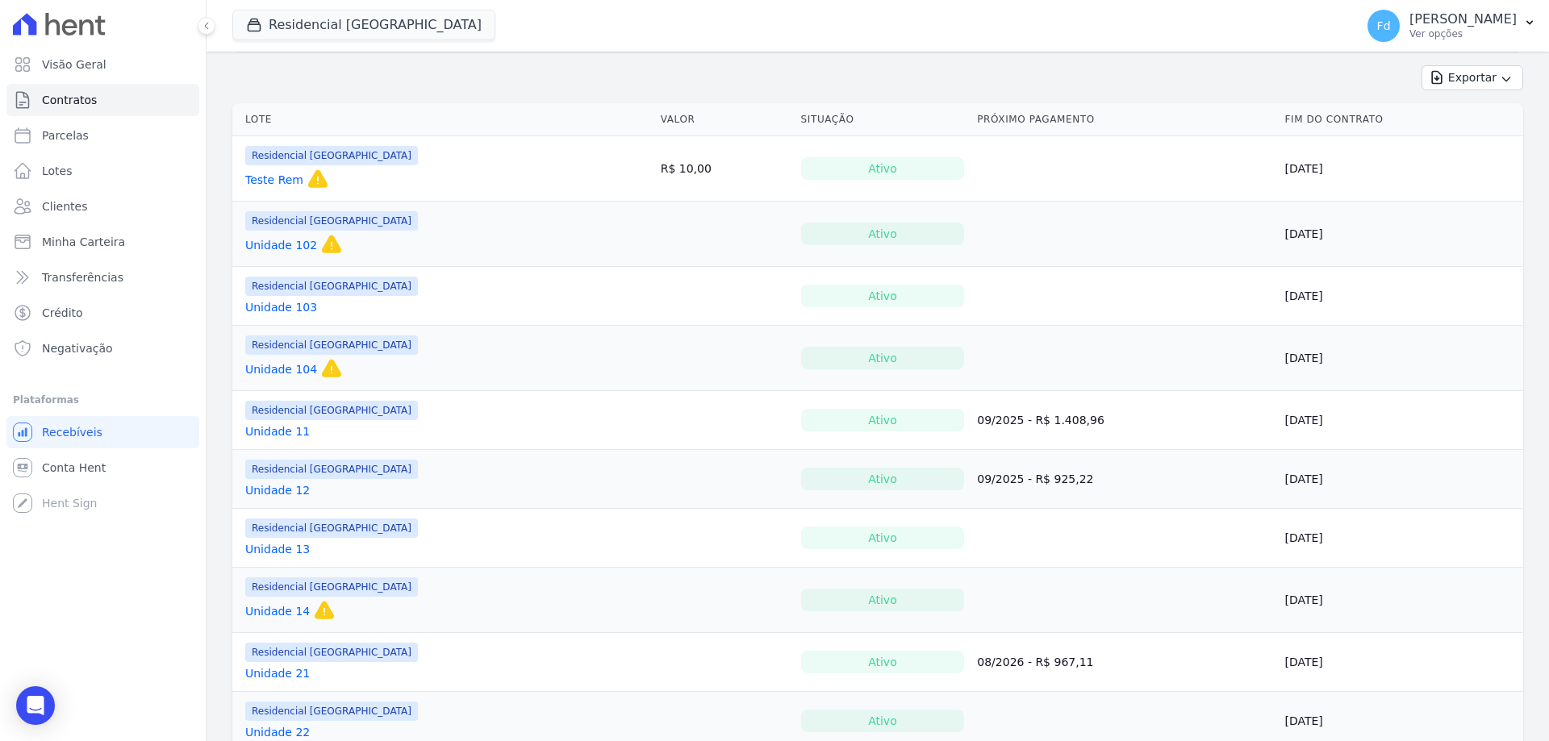
scroll to position [403, 0]
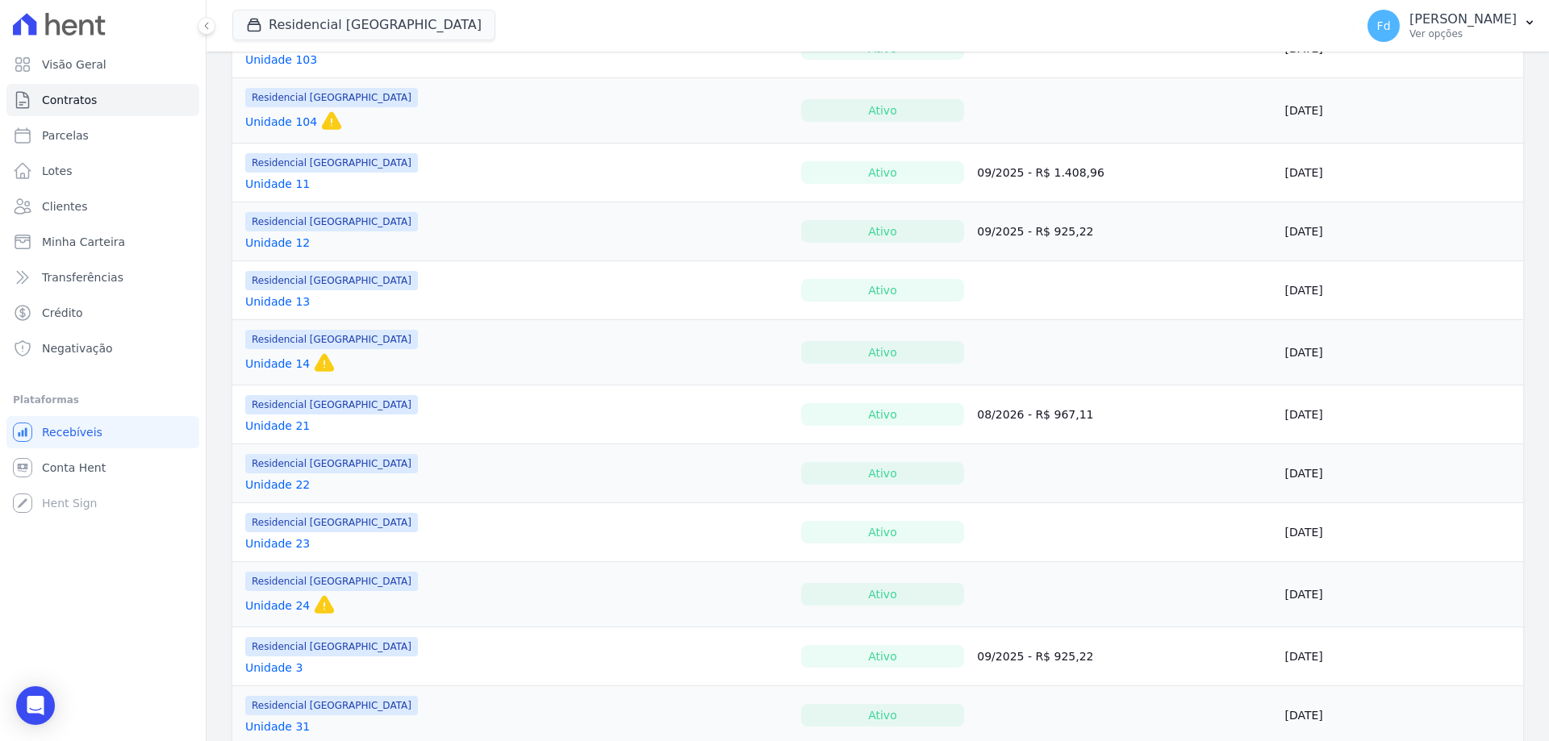
click at [290, 484] on link "Unidade 22" at bounding box center [277, 485] width 65 height 16
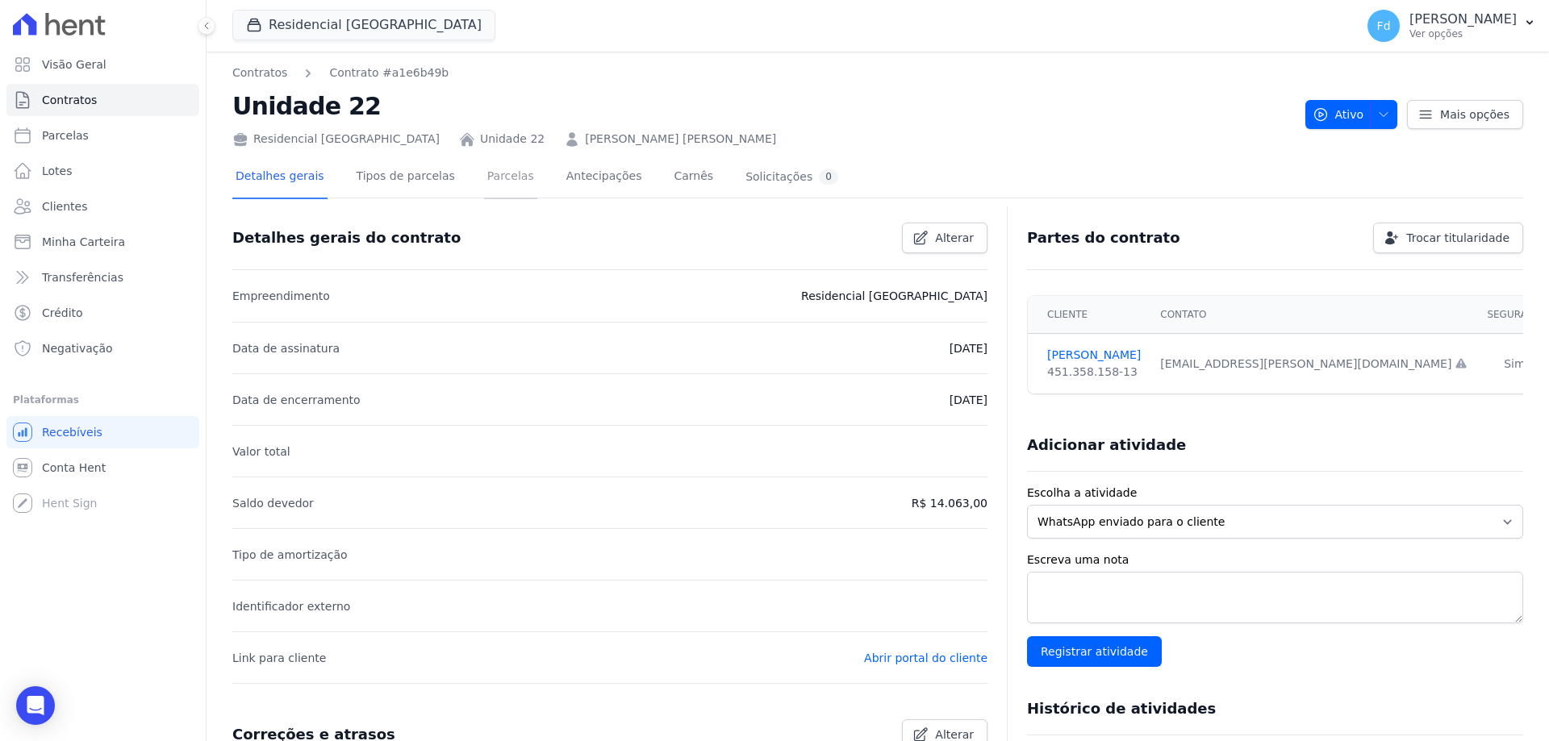
click at [492, 177] on link "Parcelas" at bounding box center [510, 177] width 53 height 43
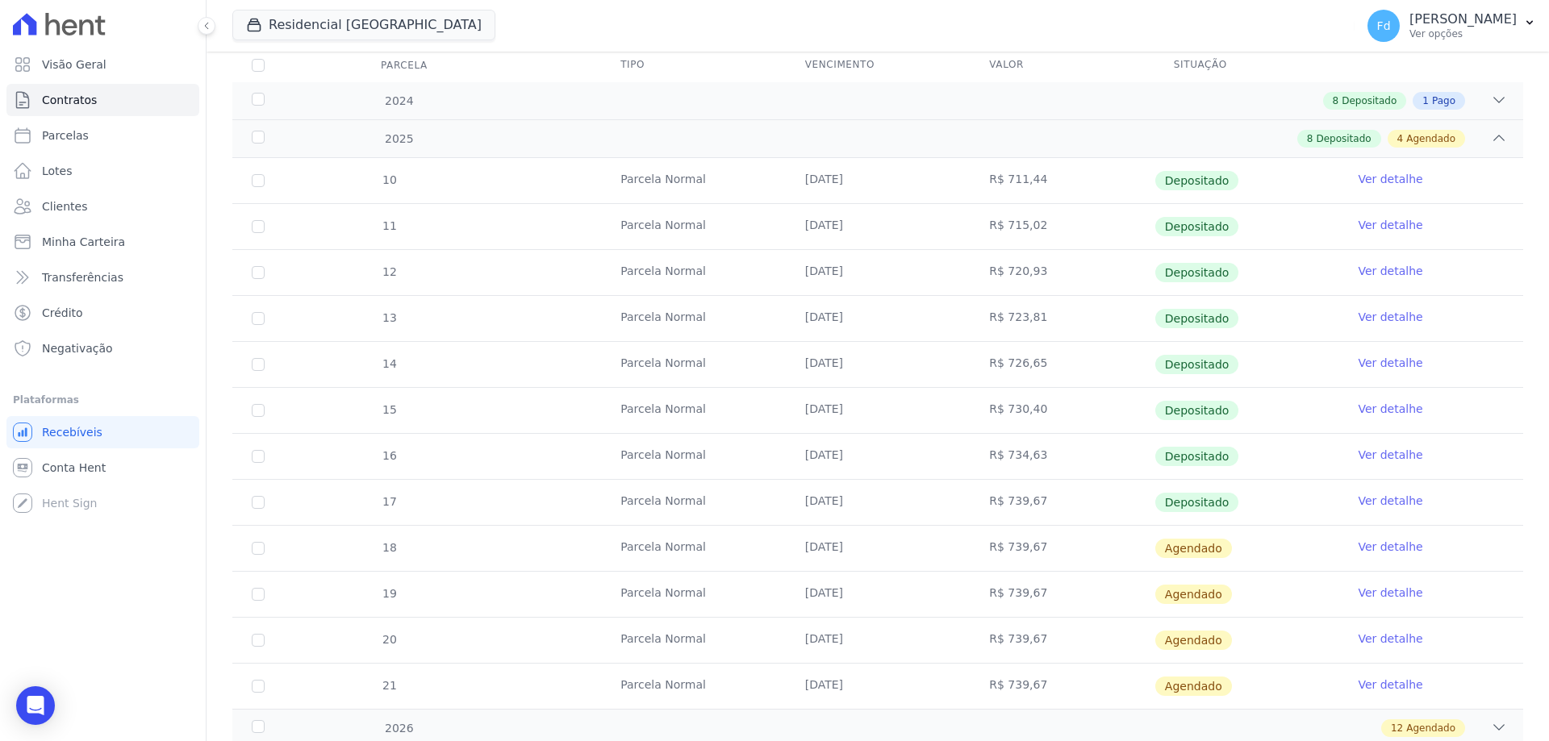
scroll to position [312, 0]
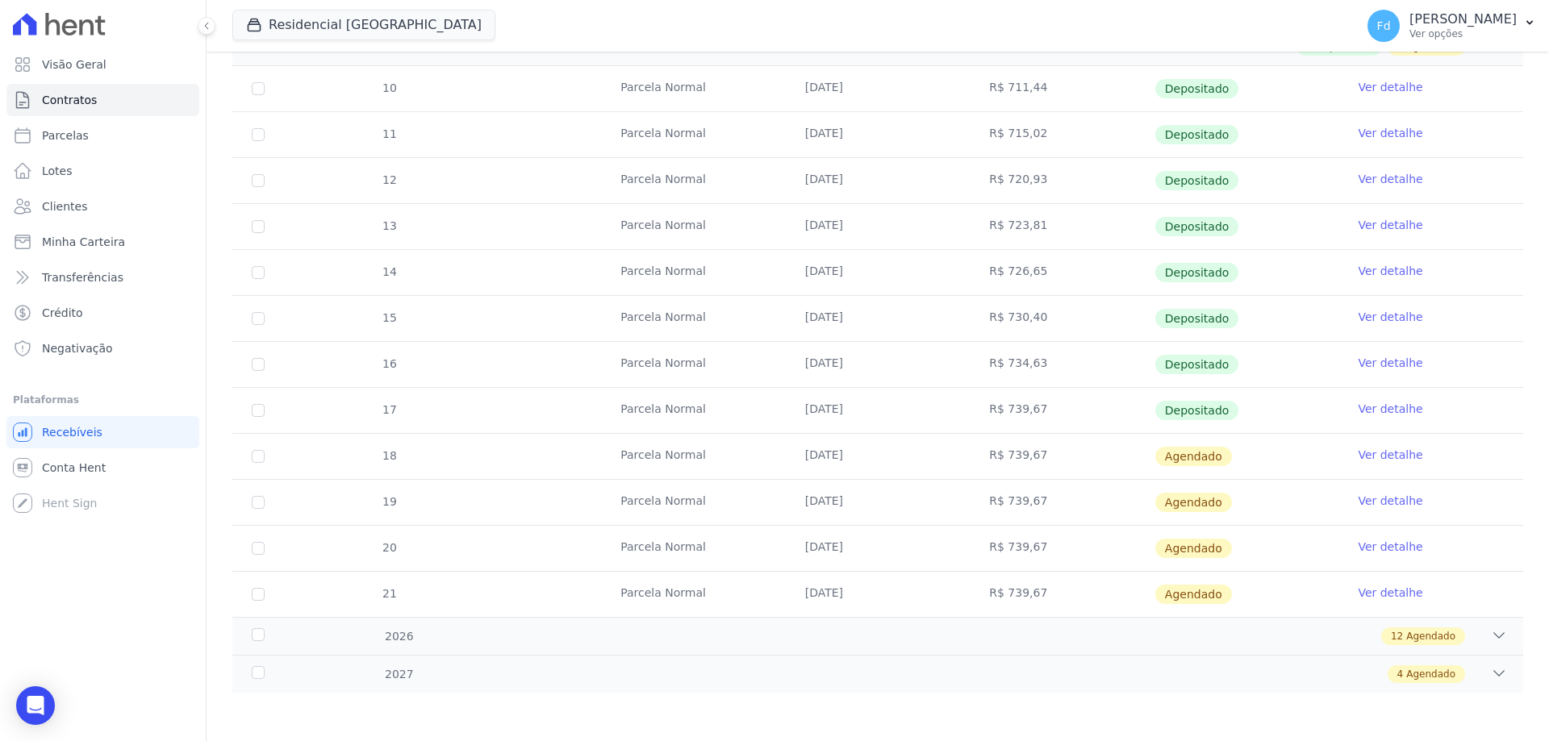
click at [1388, 458] on link "Ver detalhe" at bounding box center [1390, 455] width 65 height 16
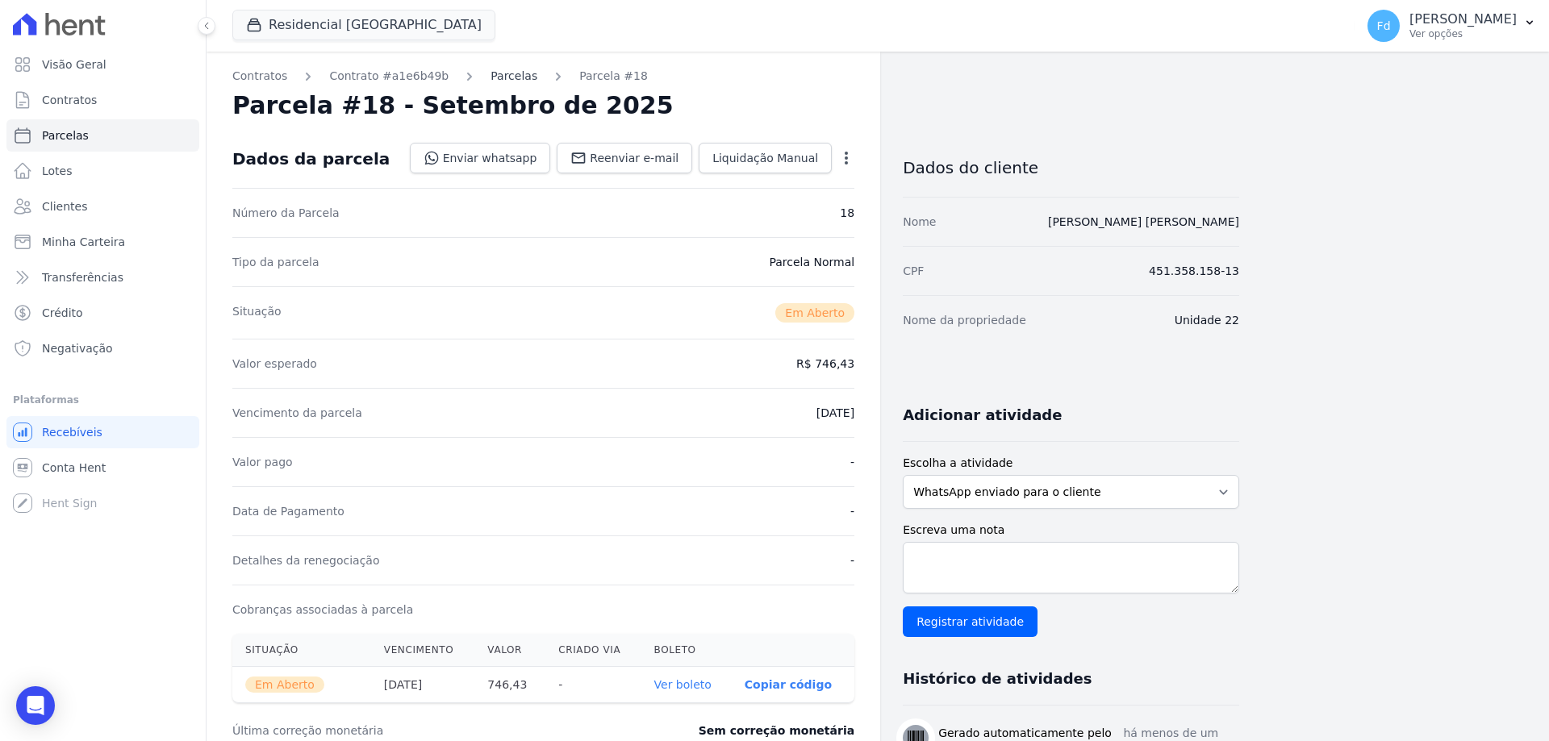
click at [503, 78] on link "Parcelas" at bounding box center [513, 76] width 47 height 17
